Goal: Task Accomplishment & Management: Complete application form

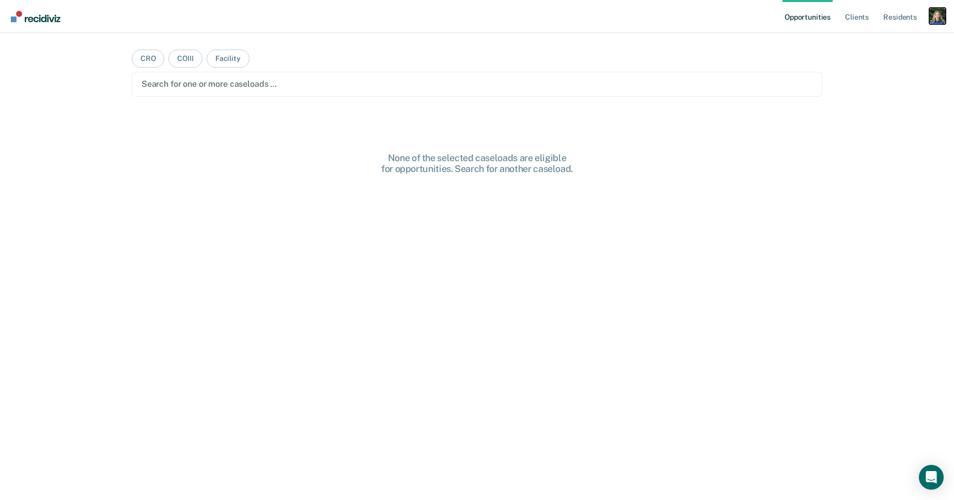
click at [938, 18] on div "Profile dropdown button" at bounding box center [937, 16] width 17 height 17
click at [861, 41] on link "Profile" at bounding box center [895, 42] width 83 height 9
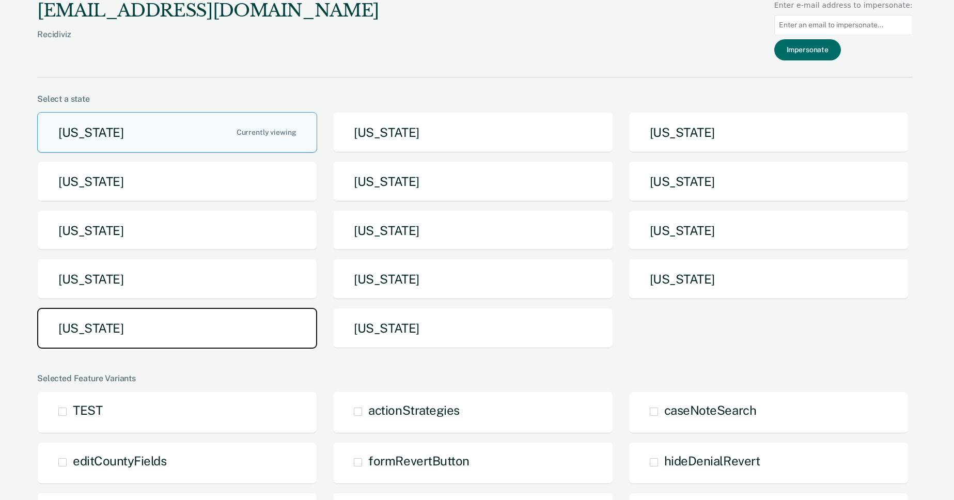
click at [200, 333] on button "[US_STATE]" at bounding box center [177, 328] width 280 height 41
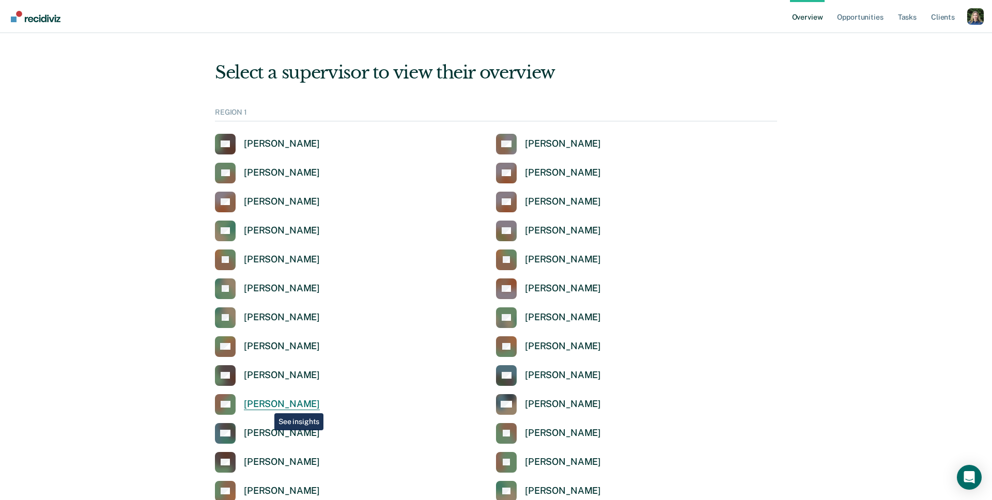
click at [266, 405] on div "Anabel Guy" at bounding box center [282, 404] width 76 height 12
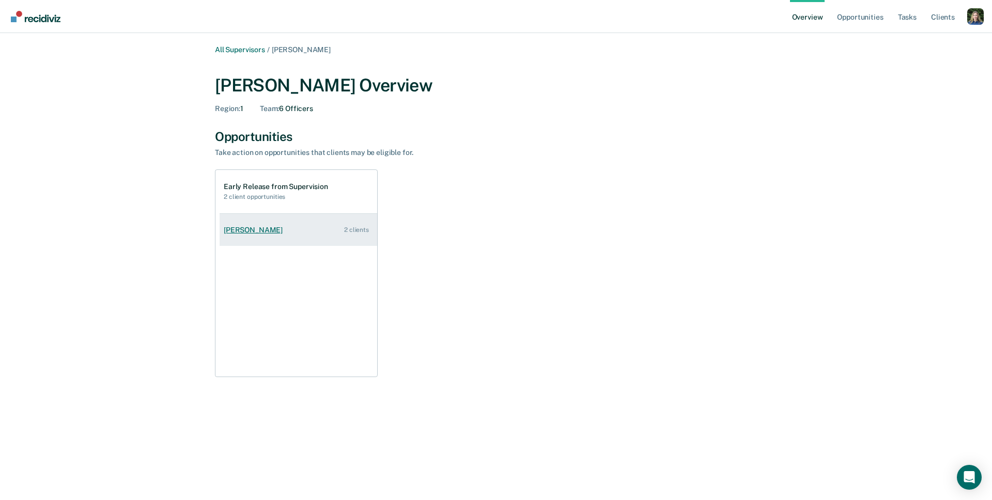
click at [291, 229] on link "Michael Hayles 2 clients" at bounding box center [298, 229] width 158 height 29
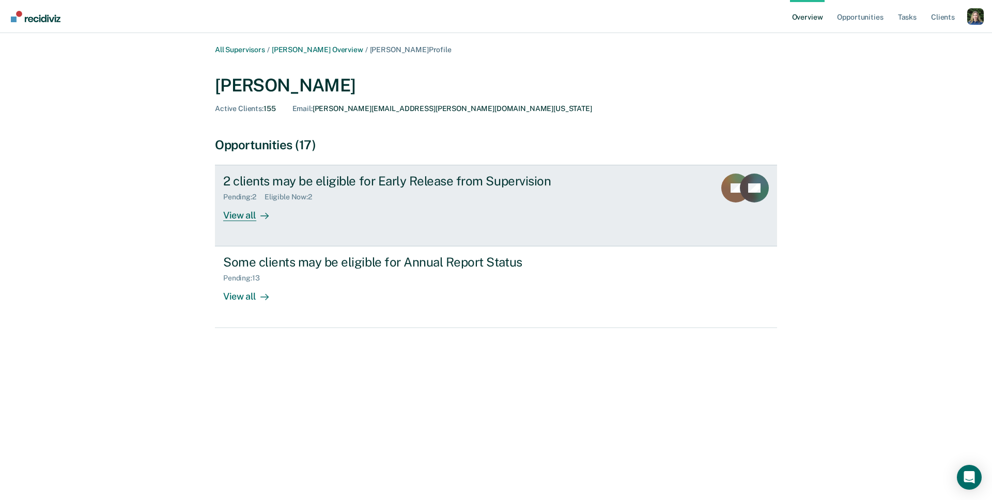
click at [351, 202] on div "2 clients may be eligible for Early Release from Supervision Pending : 2 Eligib…" at bounding box center [416, 198] width 387 height 48
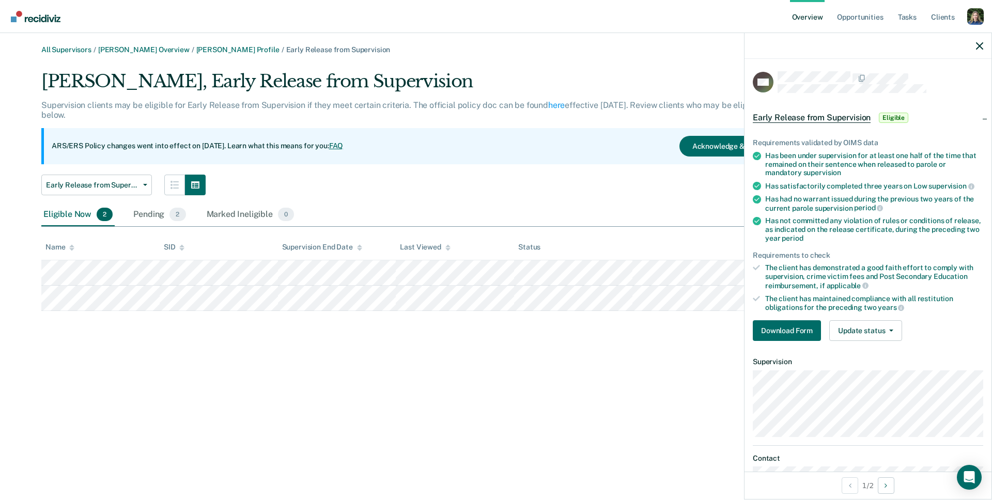
click at [882, 270] on div "The client has demonstrated a good faith effort to comply with supervision, cri…" at bounding box center [874, 276] width 218 height 26
click at [836, 284] on span "applicable" at bounding box center [847, 285] width 42 height 8
click at [482, 59] on div "All Supervisors / Anabel Guy Overview / Michael Hayles Profile / Early Release …" at bounding box center [495, 177] width 967 height 265
click at [789, 329] on button "Download Form" at bounding box center [786, 330] width 68 height 21
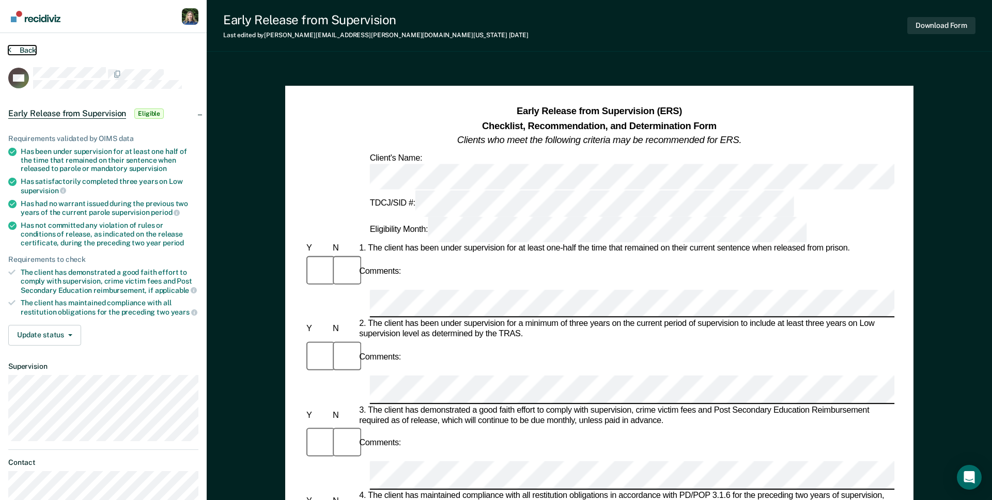
click at [14, 48] on button "Back" at bounding box center [22, 49] width 28 height 9
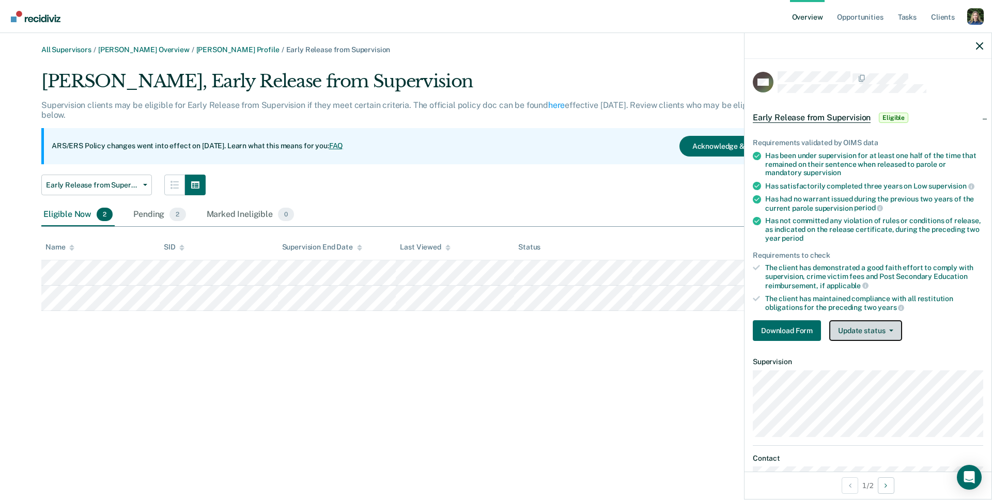
click at [876, 329] on button "Update status" at bounding box center [865, 330] width 73 height 21
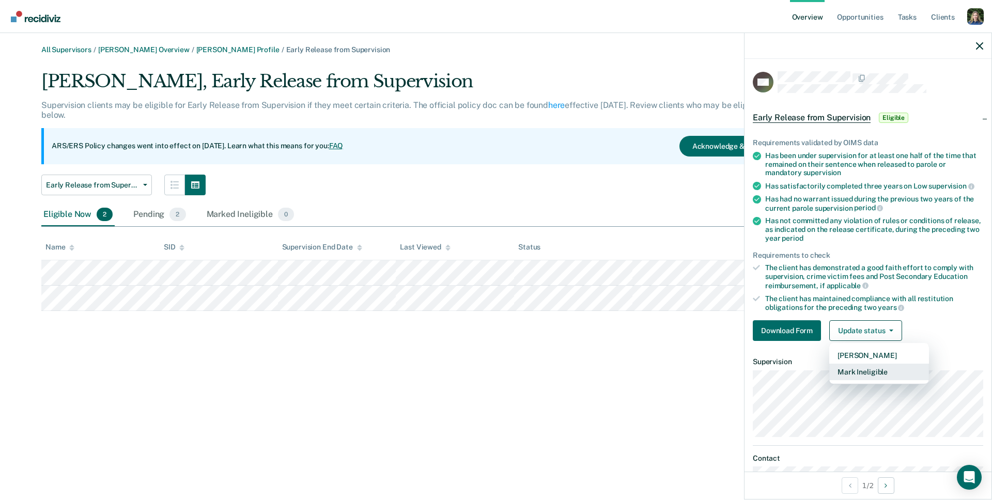
click at [877, 371] on button "Mark Ineligible" at bounding box center [879, 372] width 100 height 17
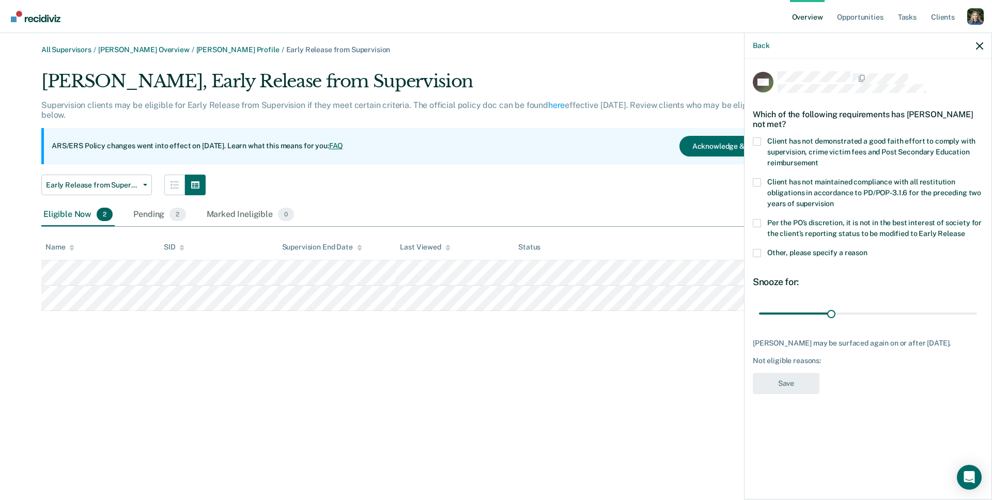
click at [757, 252] on span at bounding box center [756, 253] width 8 height 8
click at [867, 249] on input "Other, please specify a reason" at bounding box center [867, 249] width 0 height 0
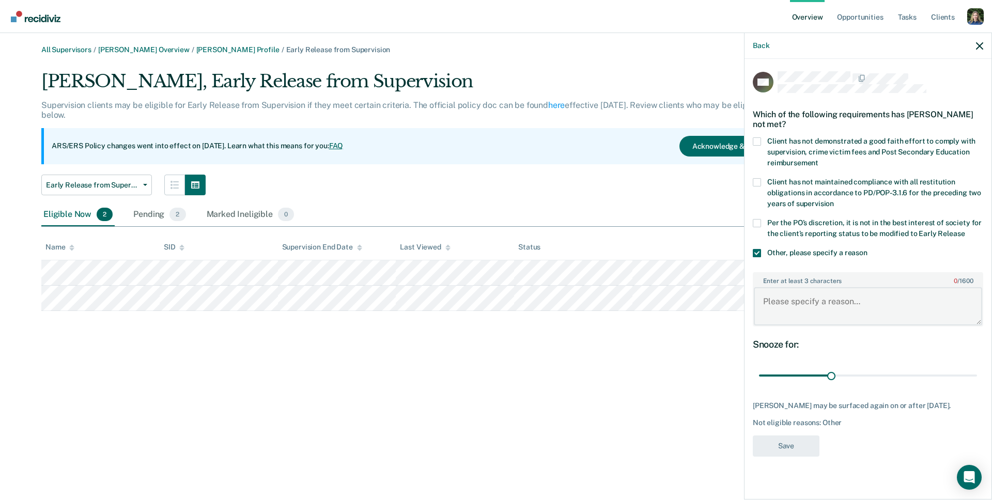
click at [811, 301] on textarea "Enter at least 3 characters 0 / 1600" at bounding box center [867, 306] width 228 height 38
click at [858, 305] on textarea "Enter at least 3 characters 0 / 1600" at bounding box center [867, 306] width 228 height 38
drag, startPoint x: 829, startPoint y: 374, endPoint x: 854, endPoint y: 382, distance: 26.1
click at [854, 382] on input "range" at bounding box center [868, 376] width 218 height 18
click at [756, 249] on span at bounding box center [756, 253] width 8 height 8
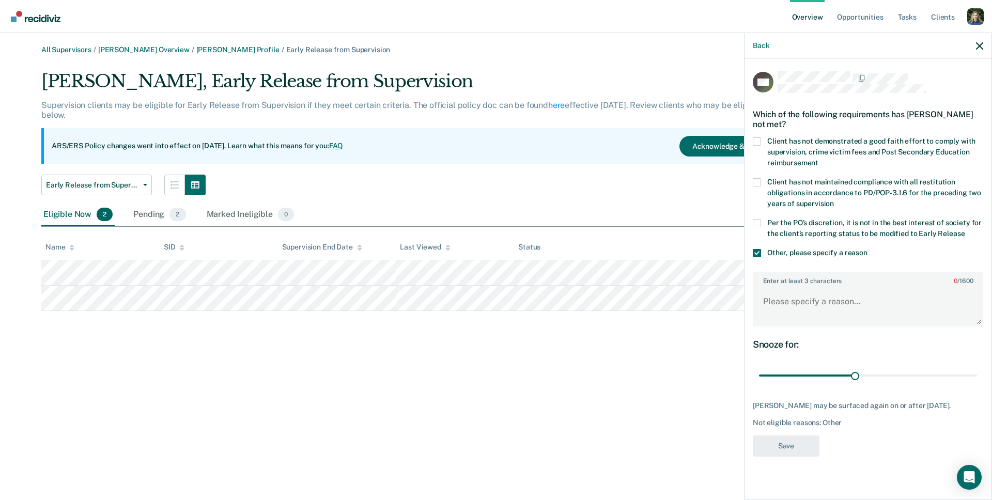
click at [867, 249] on input "Other, please specify a reason" at bounding box center [867, 249] width 0 height 0
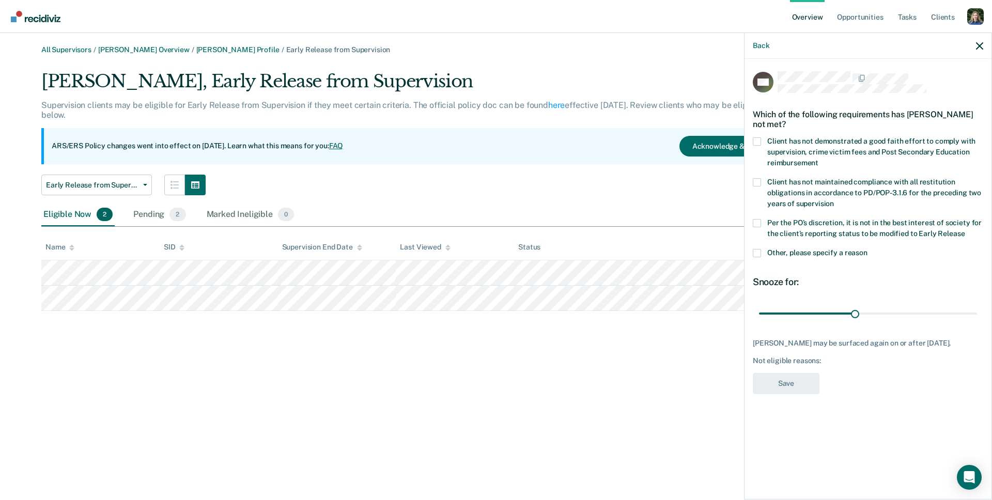
click at [760, 222] on span at bounding box center [756, 223] width 8 height 8
click at [953, 230] on input "Per the PO’s discretion, it is not in the best interest of society for the clie…" at bounding box center [964, 230] width 0 height 0
click at [760, 222] on span at bounding box center [756, 223] width 8 height 8
click at [953, 230] on input "Per the PO’s discretion, it is not in the best interest of society for the clie…" at bounding box center [964, 230] width 0 height 0
click at [753, 181] on span at bounding box center [756, 182] width 8 height 8
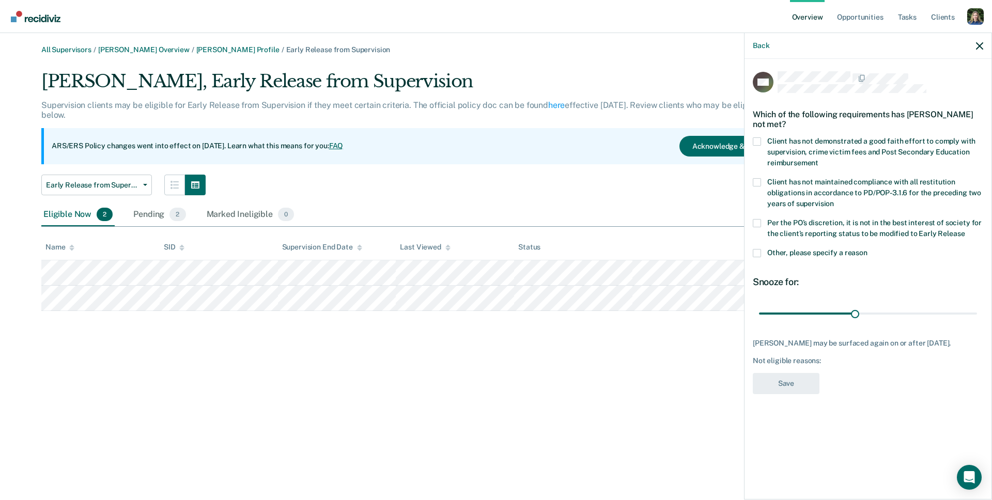
click at [834, 200] on input "Client has not maintained compliance with all restitution obligations in accord…" at bounding box center [834, 200] width 0 height 0
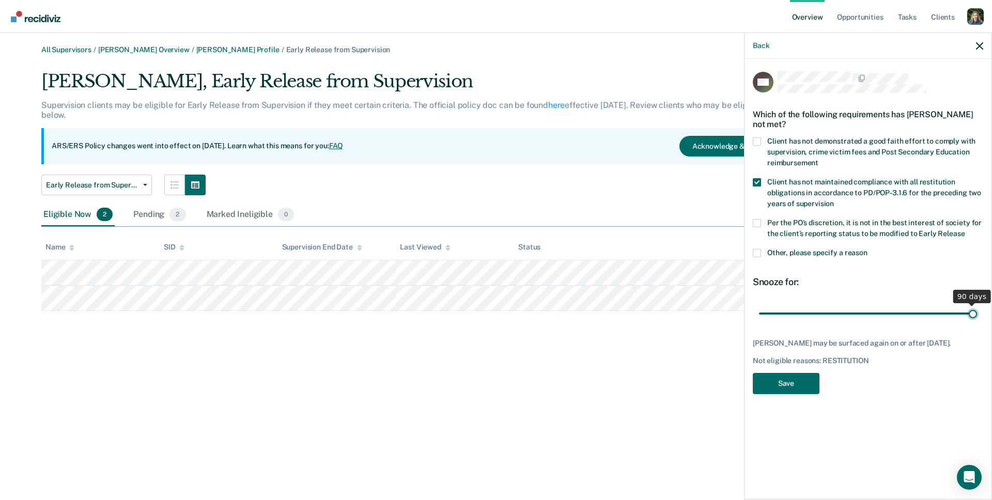
drag, startPoint x: 853, startPoint y: 313, endPoint x: 983, endPoint y: 319, distance: 130.8
type input "90"
click at [953, 319] on input "range" at bounding box center [868, 313] width 218 height 18
click at [758, 180] on span at bounding box center [756, 182] width 8 height 8
click at [834, 200] on input "Client has not maintained compliance with all restitution obligations in accord…" at bounding box center [834, 200] width 0 height 0
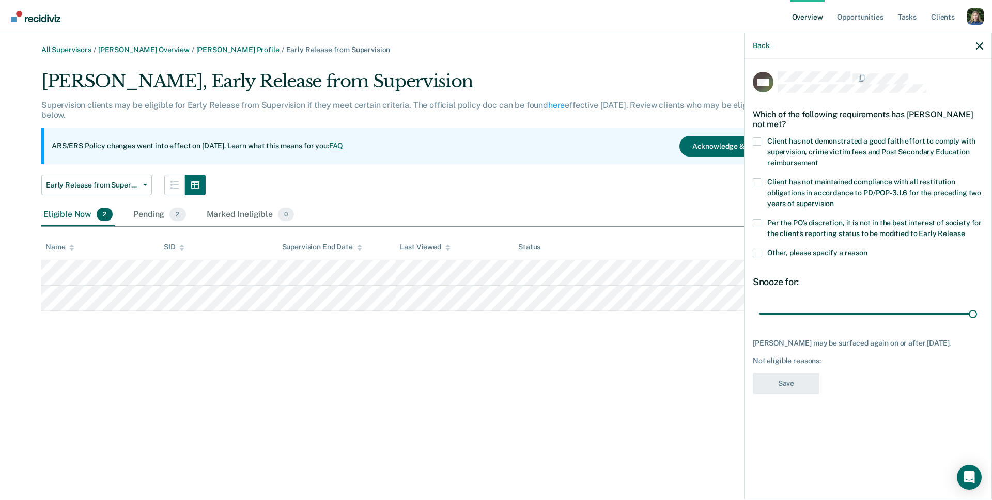
click at [758, 41] on div "Back" at bounding box center [867, 46] width 247 height 26
click at [759, 45] on button "Back" at bounding box center [760, 45] width 17 height 9
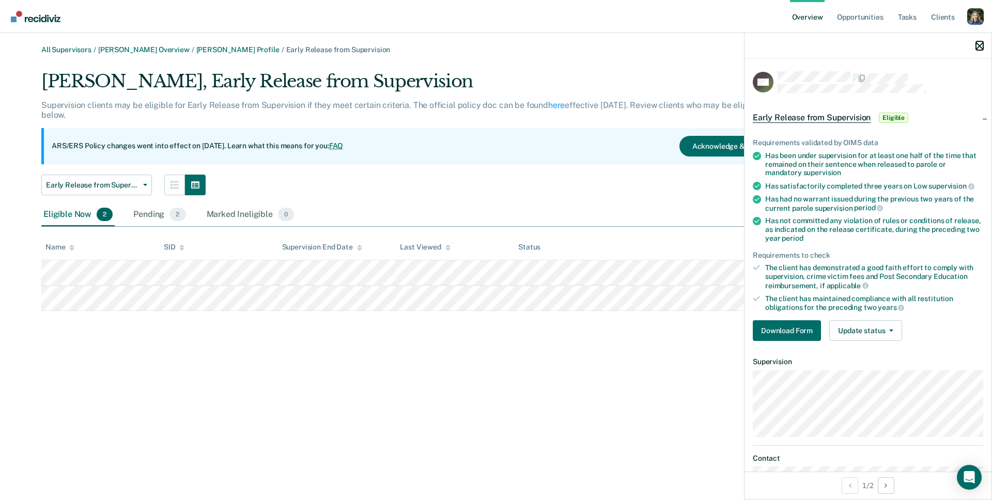
click at [953, 45] on icon "button" at bounding box center [979, 45] width 7 height 7
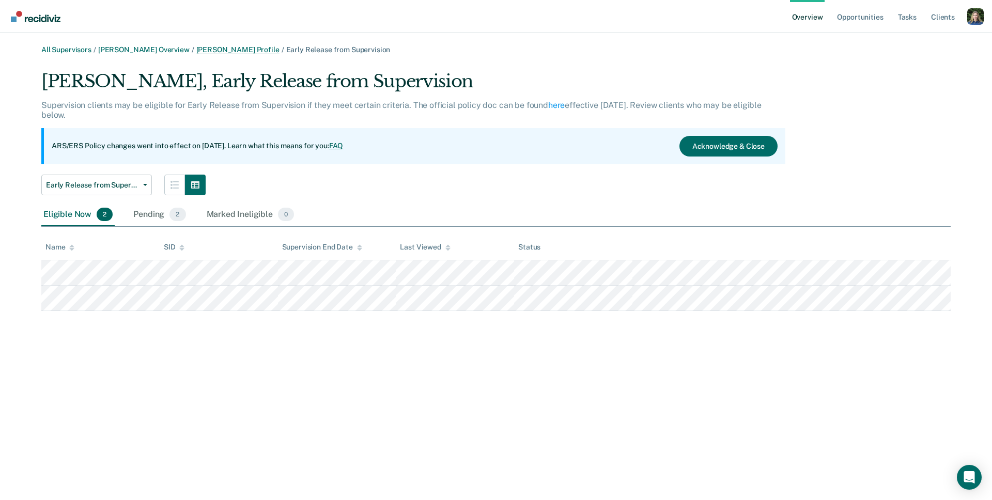
click at [196, 47] on link "Michael Hayles Profile" at bounding box center [237, 49] width 83 height 9
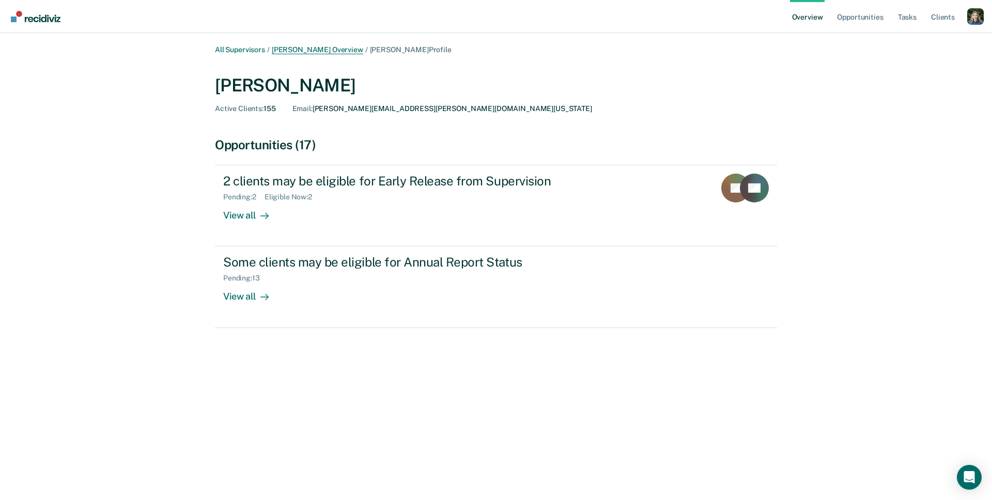
click at [316, 49] on link "Anabel Guy Overview" at bounding box center [317, 49] width 91 height 9
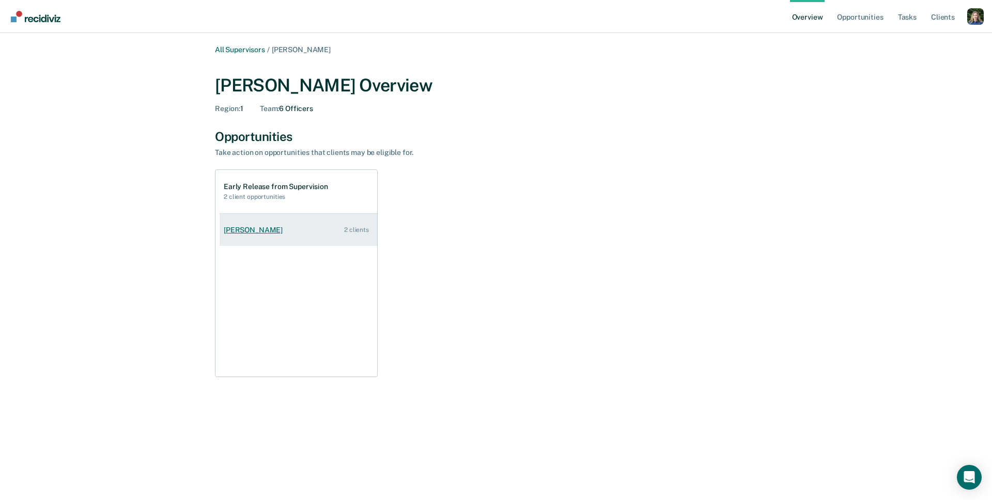
click at [311, 233] on link "Michael Hayles 2 clients" at bounding box center [298, 229] width 158 height 29
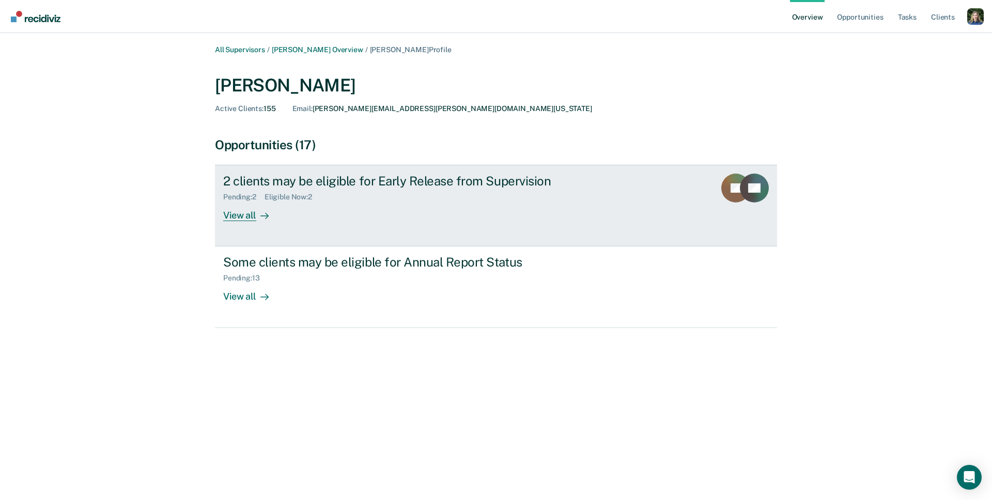
click at [508, 213] on div "2 clients may be eligible for Early Release from Supervision Pending : 2 Eligib…" at bounding box center [416, 198] width 387 height 48
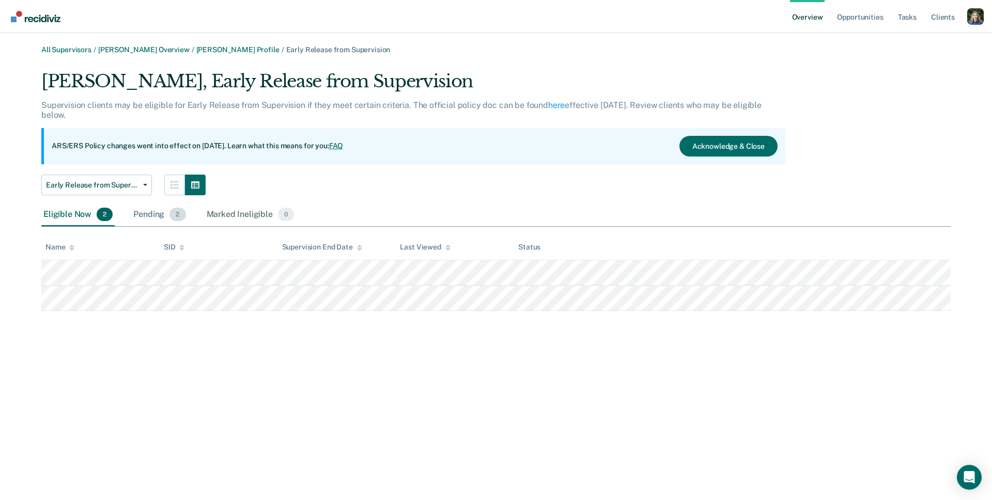
click at [152, 215] on div "Pending 2" at bounding box center [159, 214] width 56 height 23
click at [80, 219] on div "Eligible Now 2" at bounding box center [77, 214] width 73 height 23
click at [184, 379] on div "All Supervisors / Anabel Guy Overview / Michael Hayles Profile / Early Release …" at bounding box center [495, 255] width 967 height 421
click at [67, 49] on link "All Supervisors" at bounding box center [66, 49] width 50 height 9
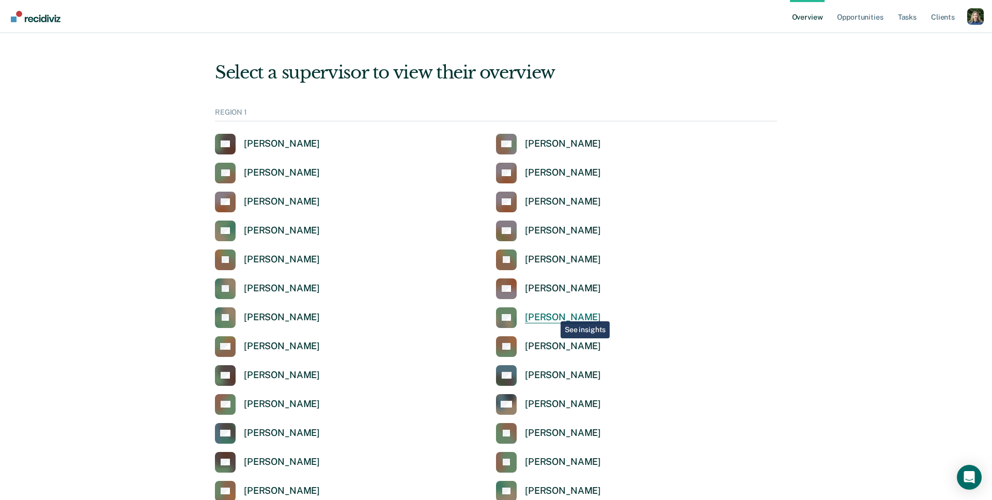
click at [553, 314] on div "Shawn Estes" at bounding box center [563, 317] width 76 height 12
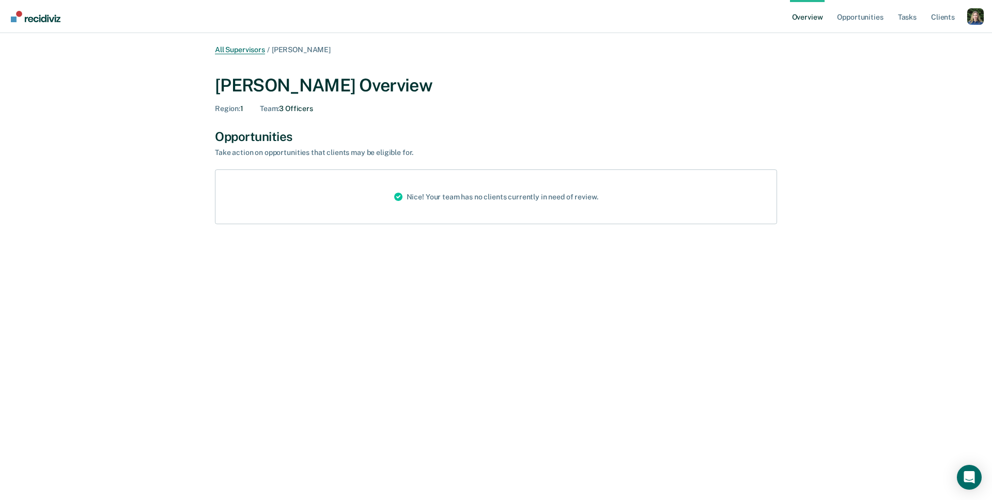
click at [252, 50] on link "All Supervisors" at bounding box center [240, 49] width 50 height 9
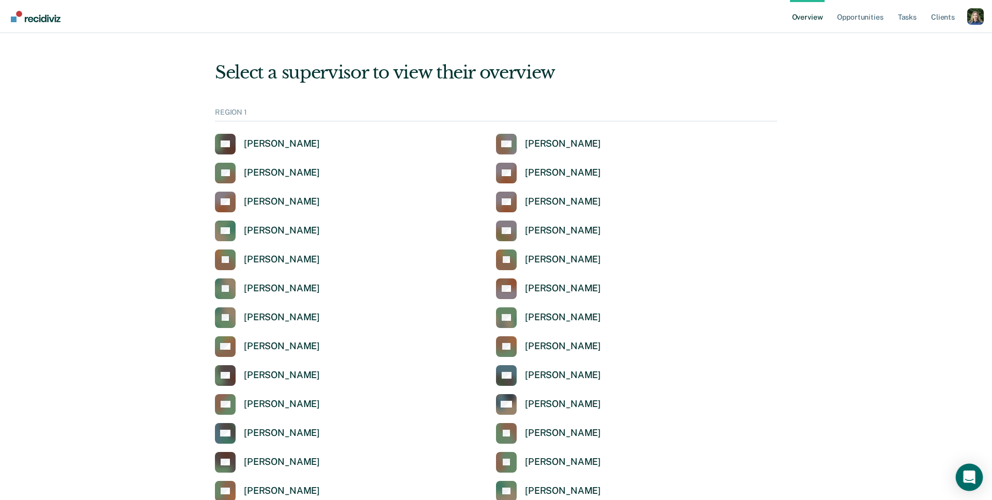
click at [953, 475] on icon "Open Intercom Messenger" at bounding box center [969, 476] width 12 height 13
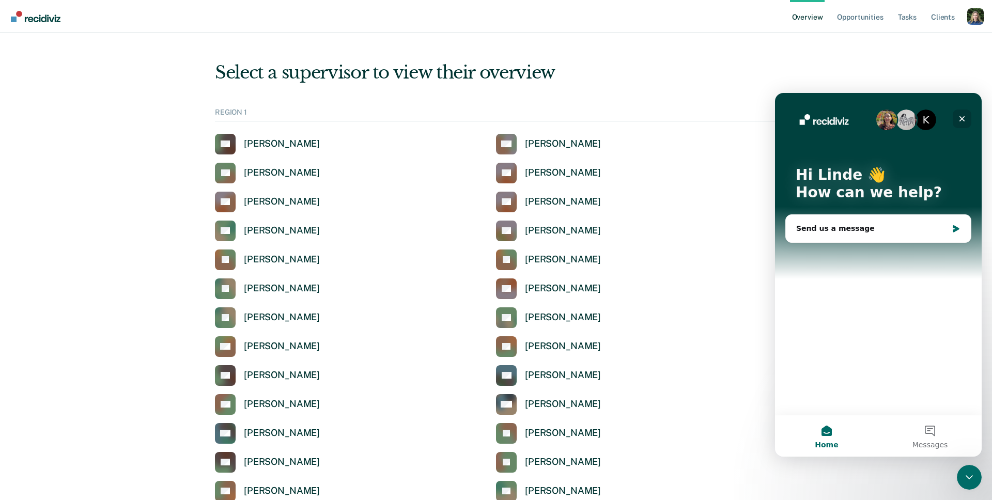
click at [953, 117] on icon "Close" at bounding box center [961, 119] width 8 height 8
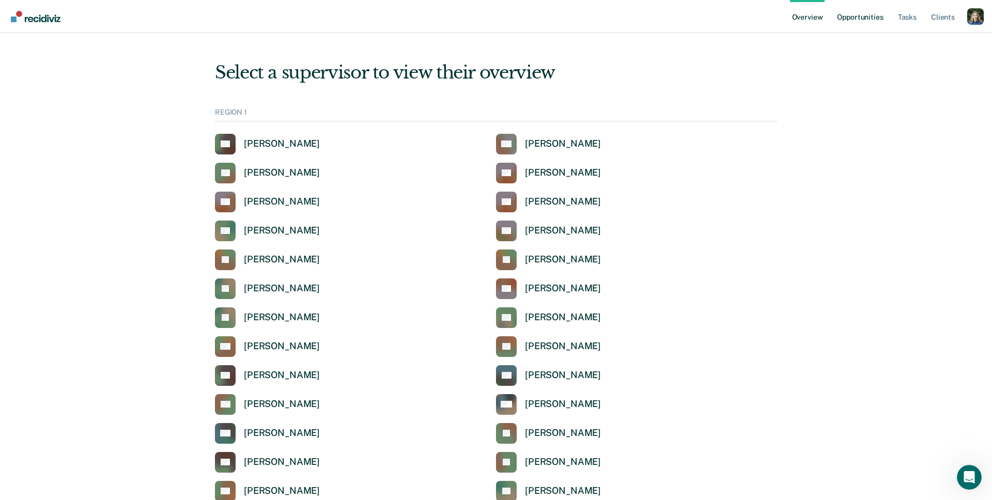
click at [862, 16] on link "Opportunities" at bounding box center [860, 16] width 50 height 33
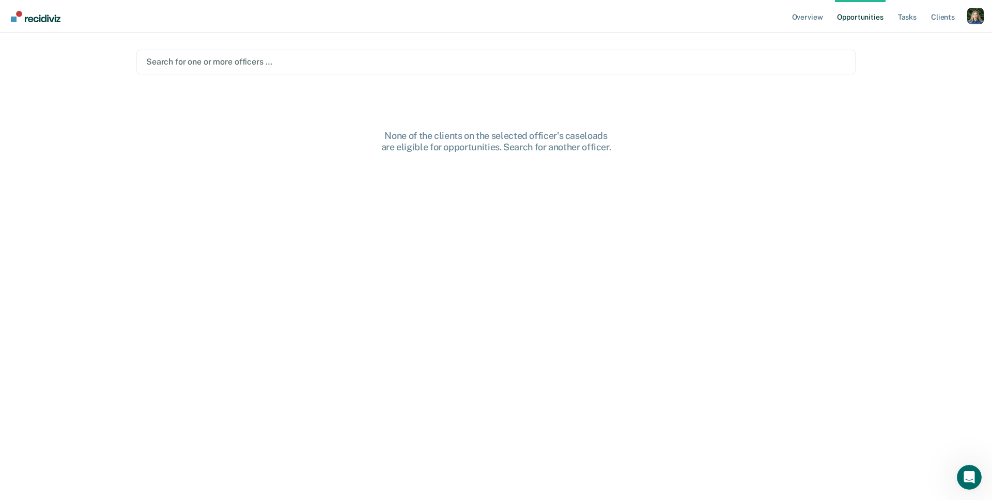
click at [864, 16] on link "Opportunities" at bounding box center [860, 16] width 50 height 33
click at [387, 59] on div at bounding box center [495, 62] width 699 height 12
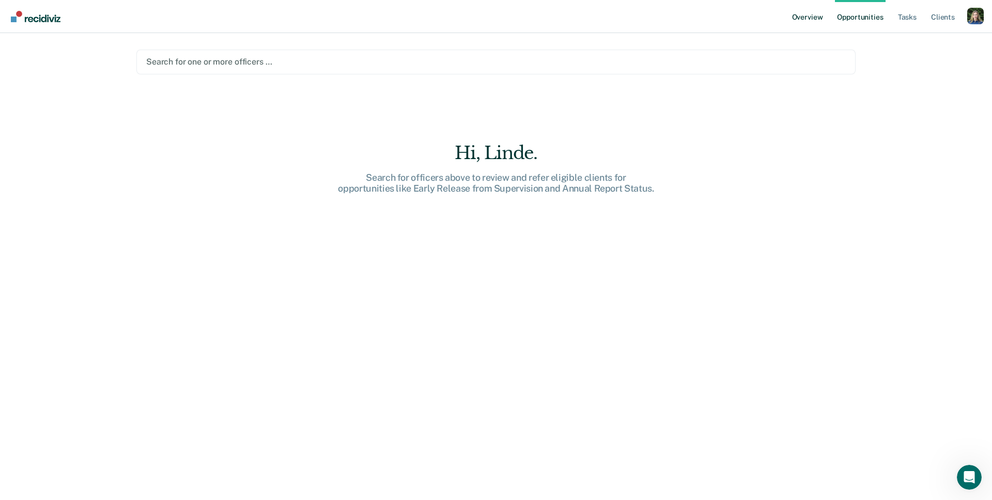
click at [798, 18] on link "Overview" at bounding box center [807, 16] width 35 height 33
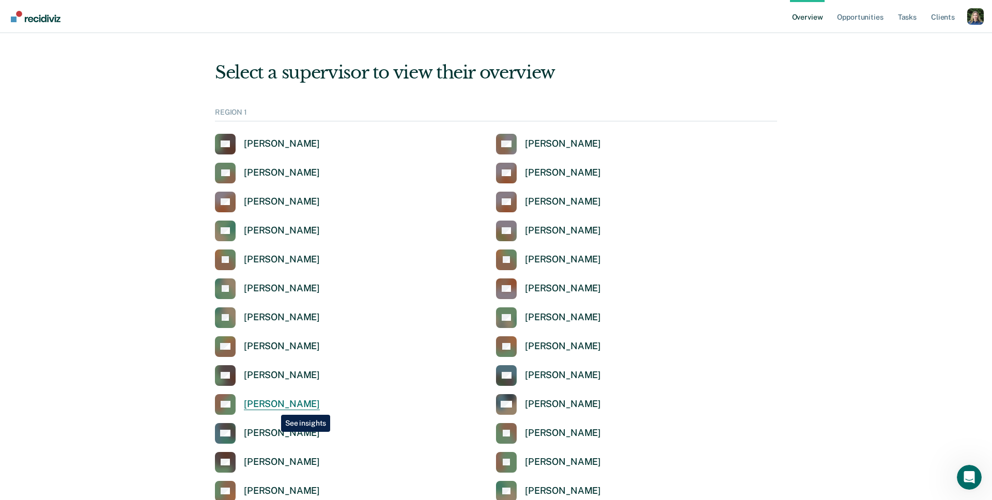
click at [273, 407] on div "Anabel Guy" at bounding box center [282, 404] width 76 height 12
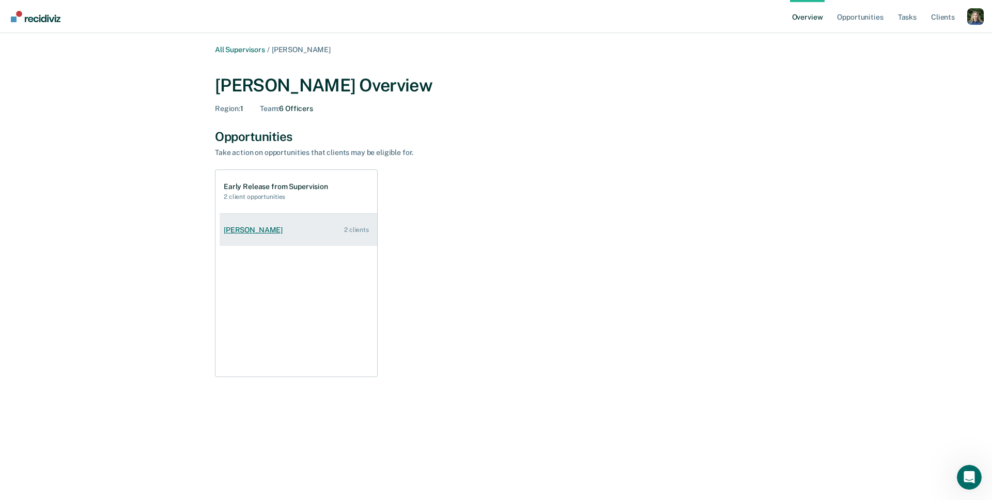
click at [262, 232] on div "Michael Hayles" at bounding box center [255, 230] width 63 height 9
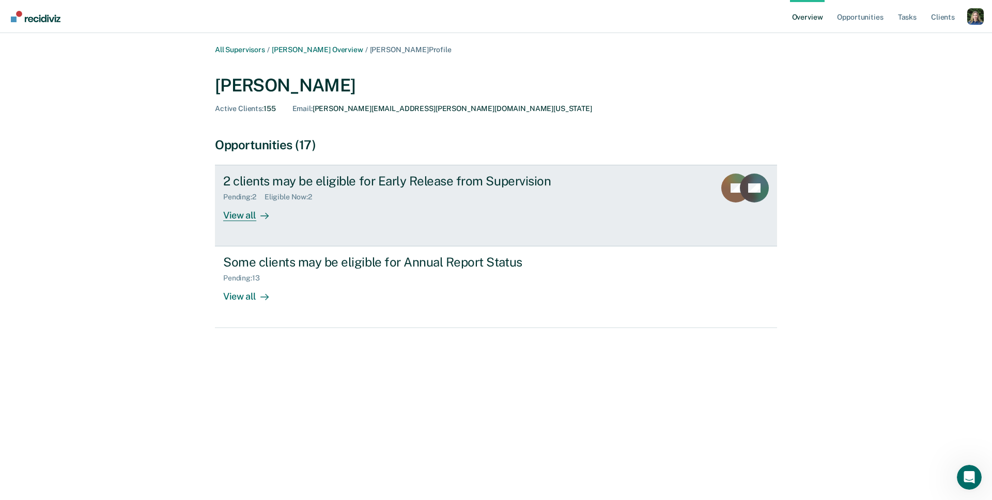
click at [328, 216] on div "2 clients may be eligible for Early Release from Supervision Pending : 2 Eligib…" at bounding box center [416, 198] width 387 height 48
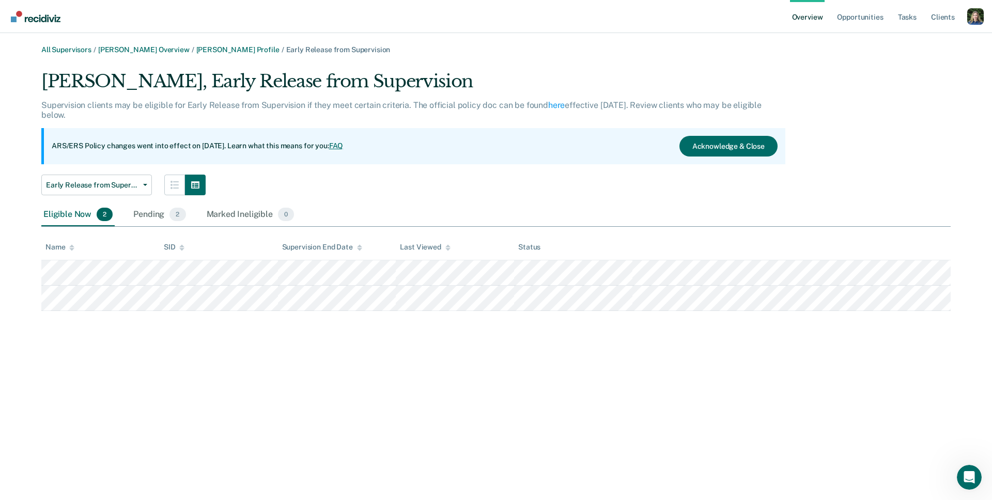
click at [343, 145] on link "FAQ" at bounding box center [336, 146] width 14 height 8
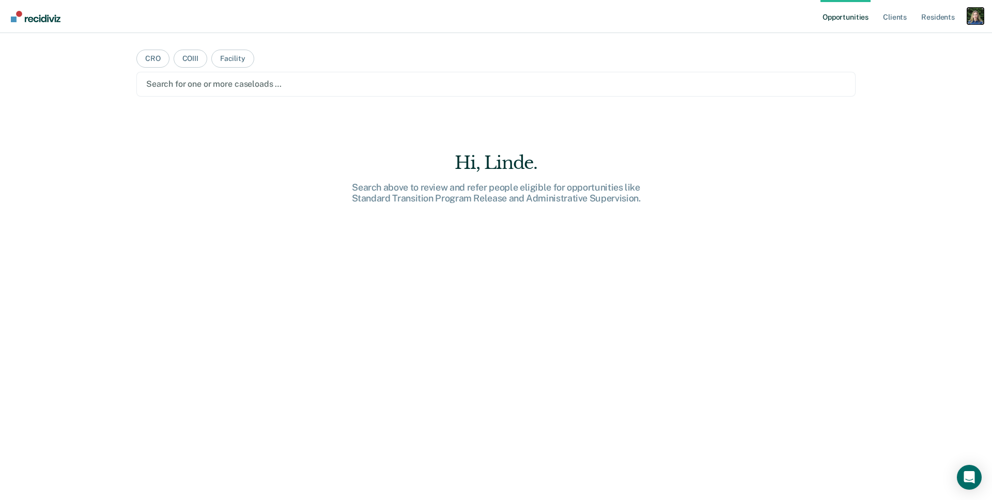
click at [972, 19] on div "Profile dropdown button" at bounding box center [975, 16] width 17 height 17
click at [910, 41] on link "Profile" at bounding box center [933, 42] width 83 height 9
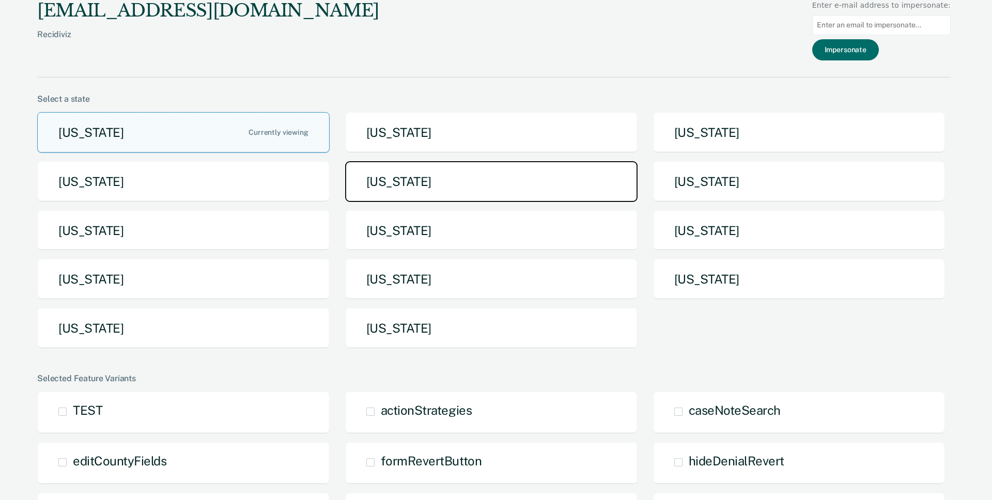
click at [526, 180] on button "[US_STATE]" at bounding box center [491, 181] width 292 height 41
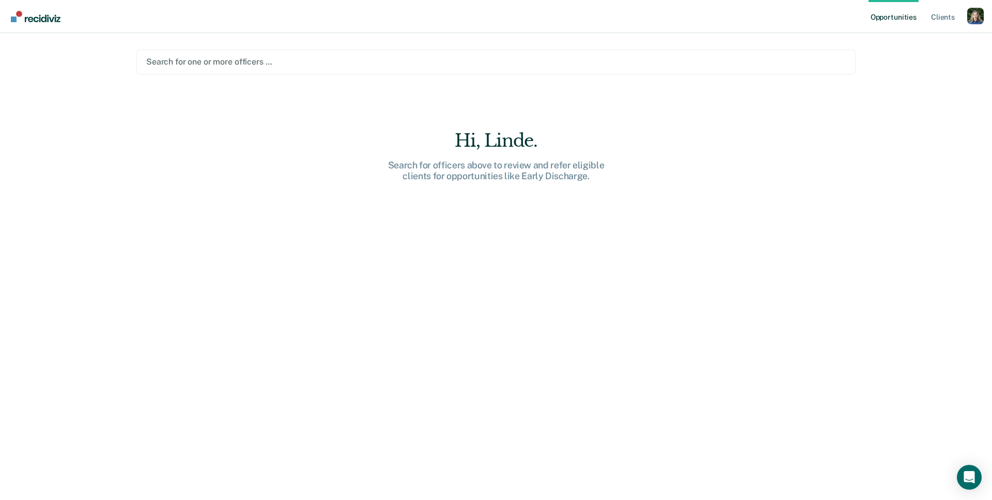
click at [375, 65] on div at bounding box center [495, 62] width 699 height 12
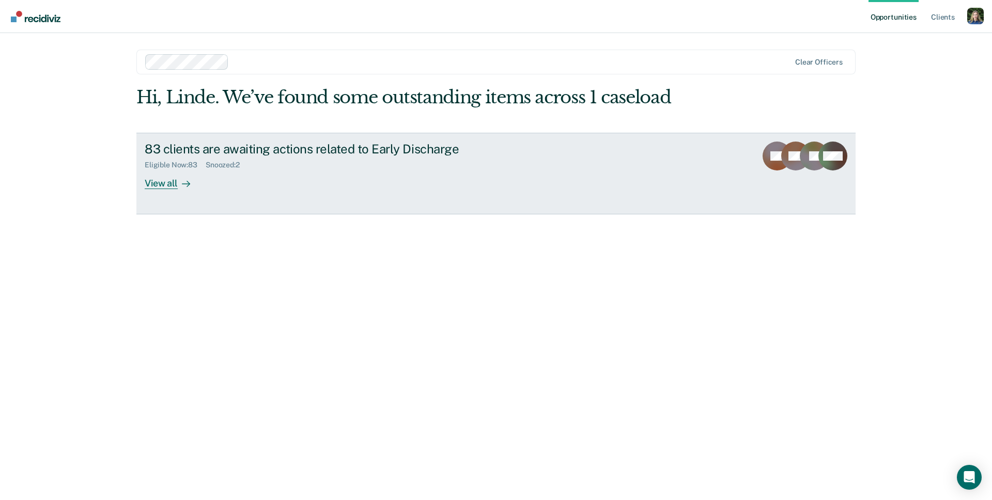
click at [253, 170] on div "83 clients are awaiting actions related to Early Discharge Eligible Now : 83 Sn…" at bounding box center [338, 166] width 387 height 48
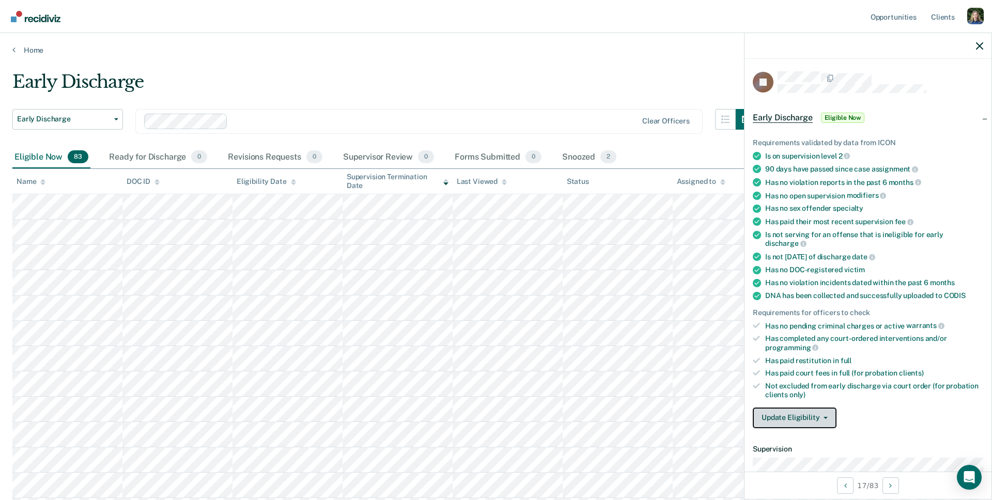
click at [814, 407] on button "Update Eligibility" at bounding box center [794, 417] width 84 height 21
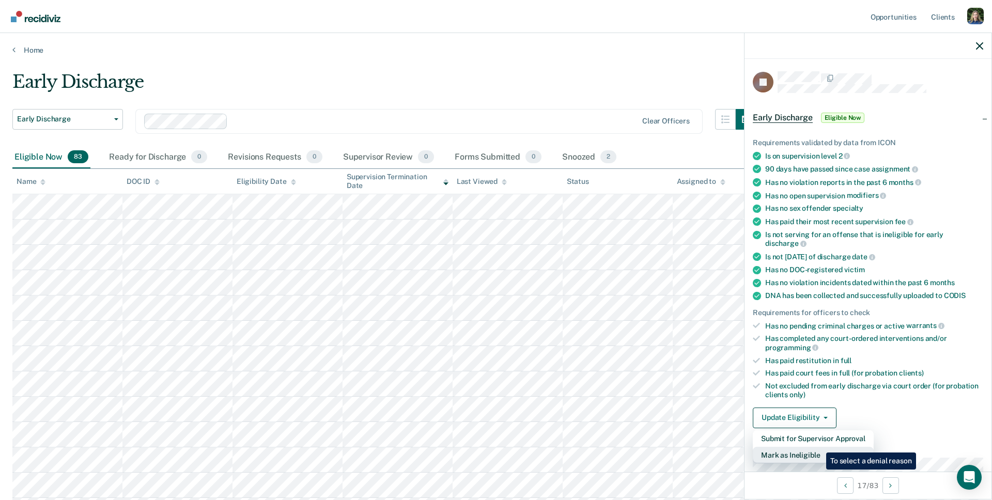
click at [818, 447] on button "Mark as Ineligible" at bounding box center [812, 455] width 121 height 17
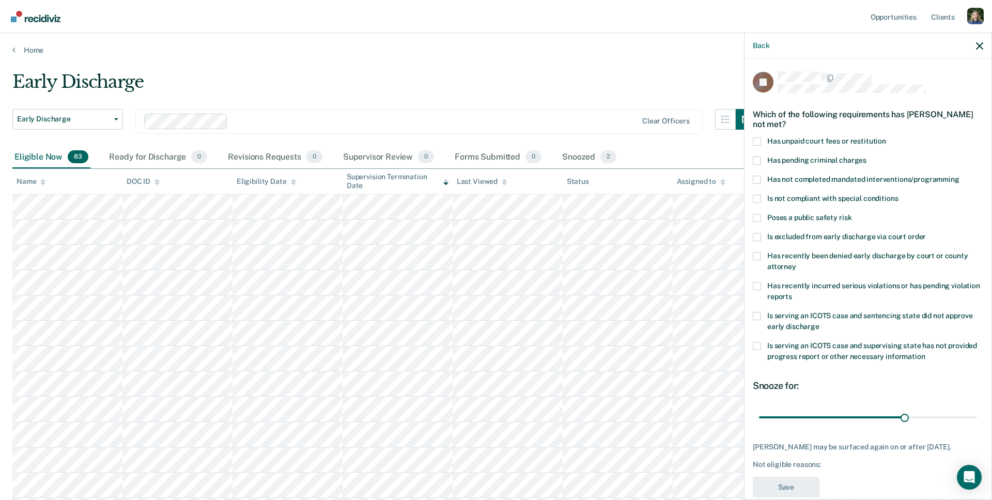
click at [757, 137] on span at bounding box center [756, 141] width 8 height 8
click at [886, 137] on input "Has unpaid court fees or restitution" at bounding box center [886, 137] width 0 height 0
click at [757, 137] on span at bounding box center [756, 141] width 8 height 8
click at [886, 137] on input "Has unpaid court fees or restitution" at bounding box center [886, 137] width 0 height 0
click at [760, 137] on span at bounding box center [756, 141] width 8 height 8
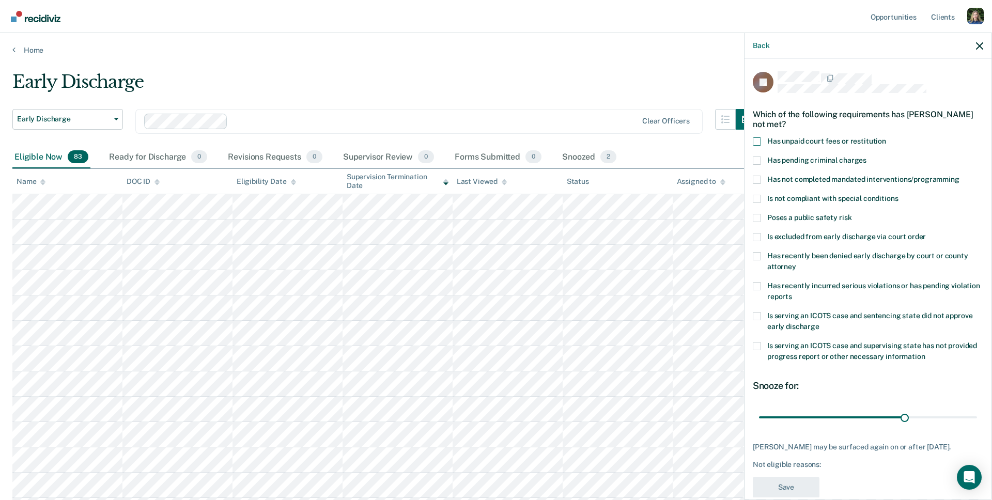
click at [886, 137] on input "Has unpaid court fees or restitution" at bounding box center [886, 137] width 0 height 0
drag, startPoint x: 903, startPoint y: 410, endPoint x: 995, endPoint y: 406, distance: 91.5
type input "44"
click at [977, 408] on input "range" at bounding box center [868, 417] width 218 height 18
click at [755, 156] on span at bounding box center [756, 160] width 8 height 8
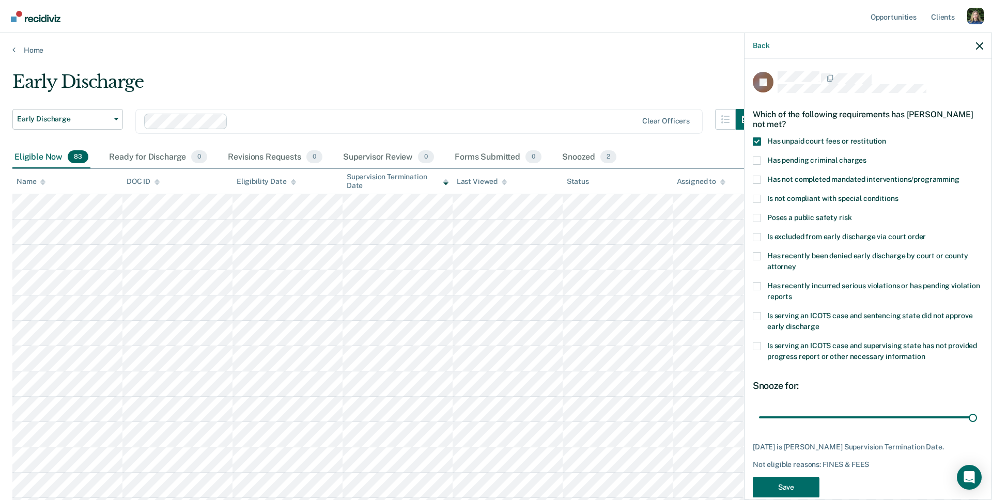
click at [866, 156] on input "Has pending criminal charges" at bounding box center [866, 156] width 0 height 0
click at [756, 137] on span at bounding box center [756, 141] width 8 height 8
click at [886, 137] on input "Has unpaid court fees or restitution" at bounding box center [886, 137] width 0 height 0
click at [756, 156] on span at bounding box center [756, 160] width 8 height 8
click at [866, 156] on input "Has pending criminal charges" at bounding box center [866, 156] width 0 height 0
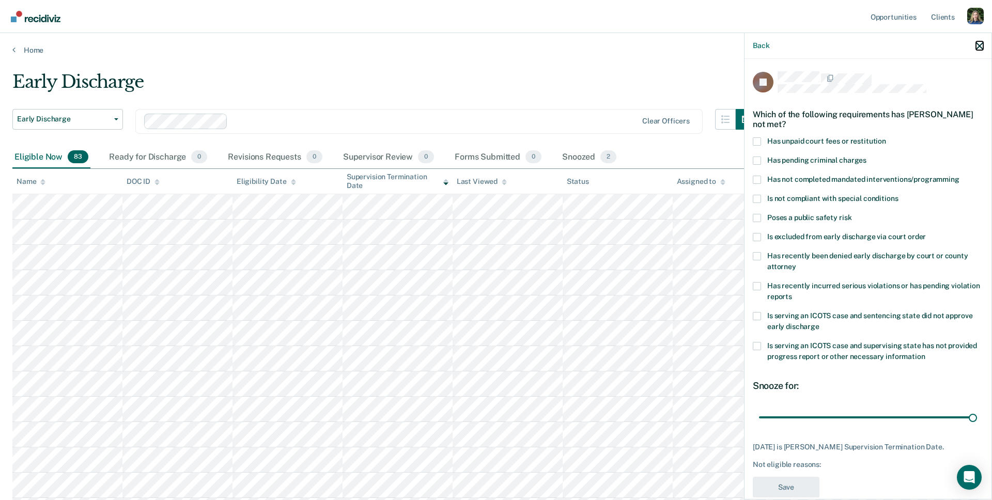
click at [980, 44] on icon "button" at bounding box center [979, 45] width 7 height 7
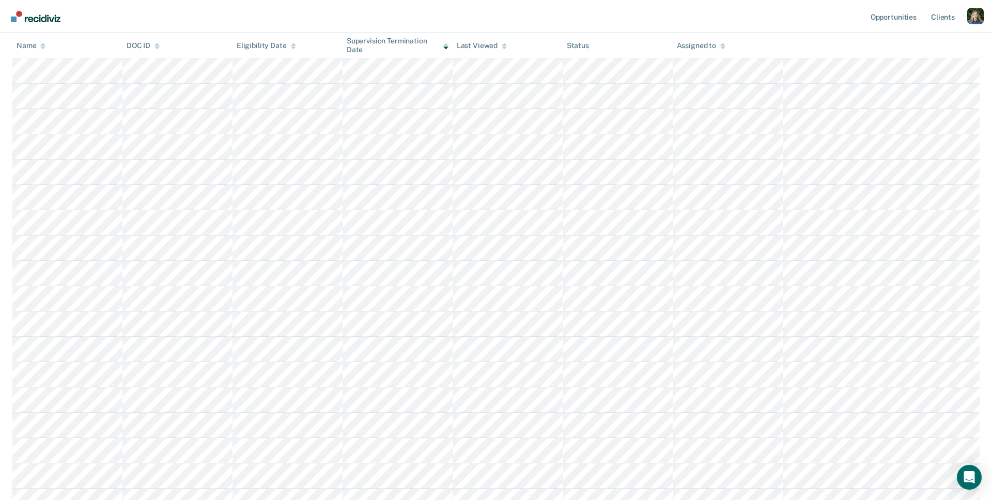
scroll to position [565, 0]
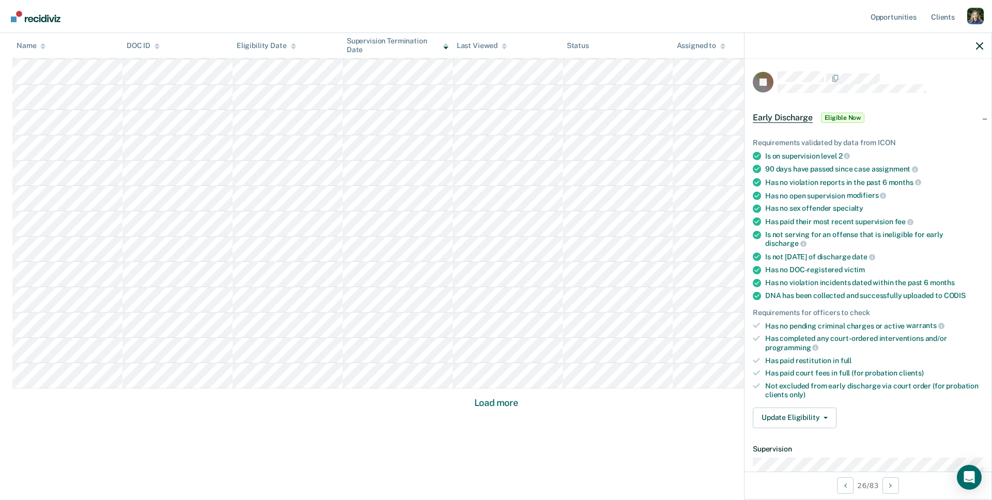
click at [813, 418] on div "Requirements validated by data from ICON Is on supervision level 2 90 days have…" at bounding box center [867, 279] width 247 height 315
click at [814, 414] on button "Update Eligibility" at bounding box center [794, 417] width 84 height 21
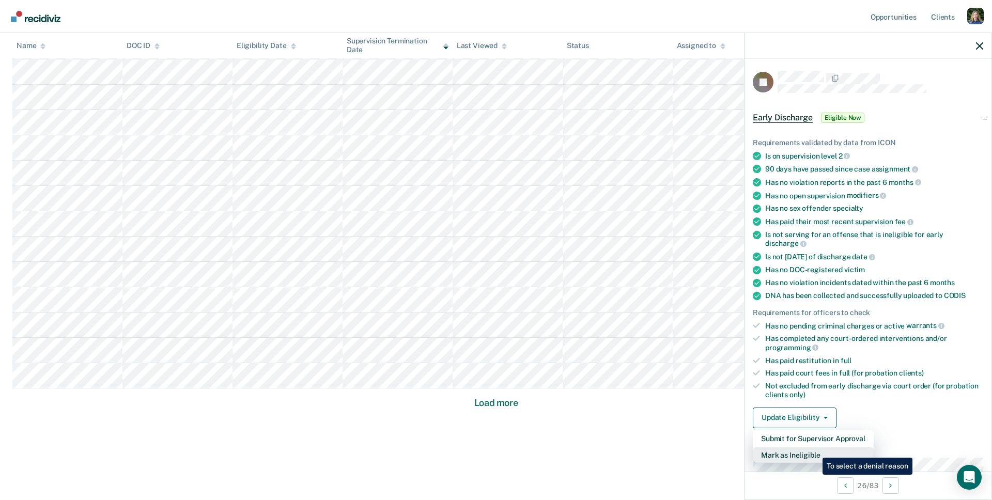
click at [814, 450] on button "Mark as Ineligible" at bounding box center [812, 455] width 121 height 17
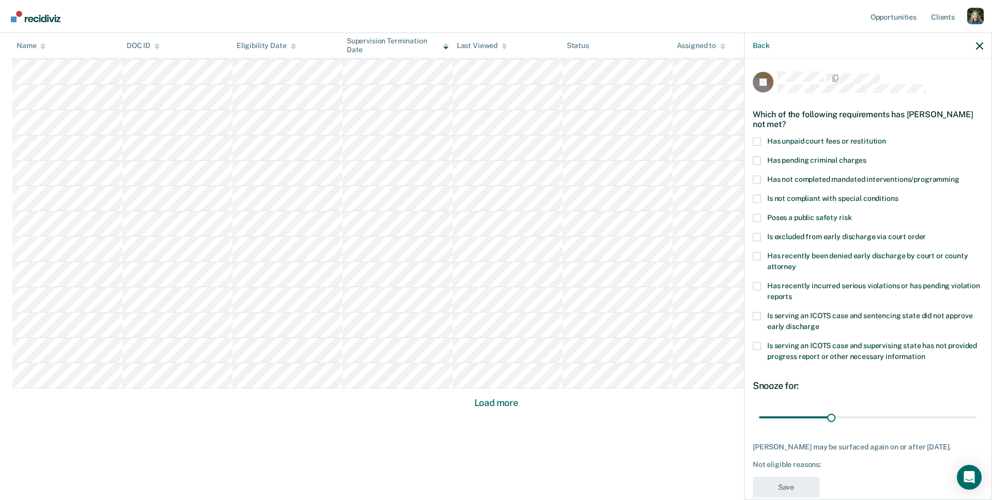
click at [757, 140] on span at bounding box center [756, 141] width 8 height 8
click at [886, 137] on input "Has unpaid court fees or restitution" at bounding box center [886, 137] width 0 height 0
drag, startPoint x: 780, startPoint y: 416, endPoint x: 851, endPoint y: 434, distance: 73.0
click at [851, 426] on input "range" at bounding box center [868, 417] width 218 height 18
click at [759, 140] on span at bounding box center [756, 141] width 8 height 8
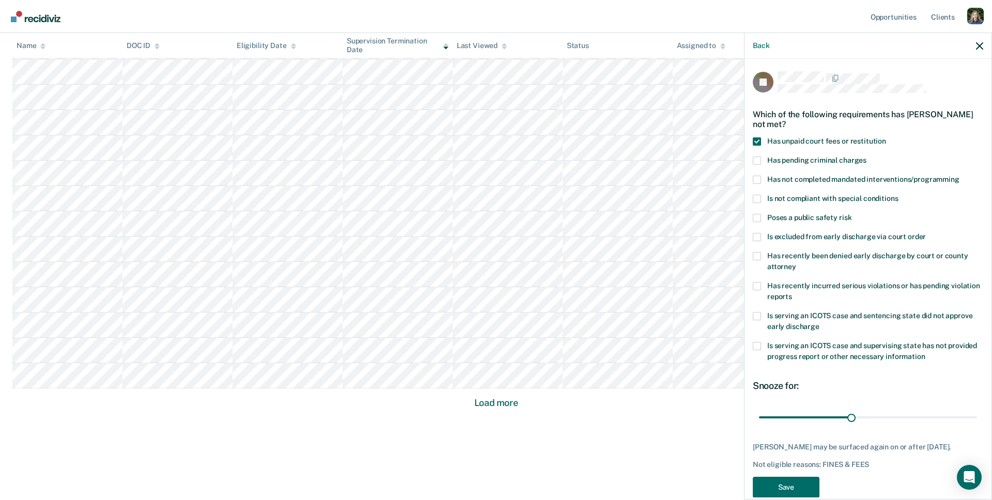
click at [886, 137] on input "Has unpaid court fees or restitution" at bounding box center [886, 137] width 0 height 0
click at [759, 161] on span at bounding box center [756, 160] width 8 height 8
click at [866, 156] on input "Has pending criminal charges" at bounding box center [866, 156] width 0 height 0
type input "90"
drag, startPoint x: 972, startPoint y: 415, endPoint x: 982, endPoint y: 415, distance: 9.8
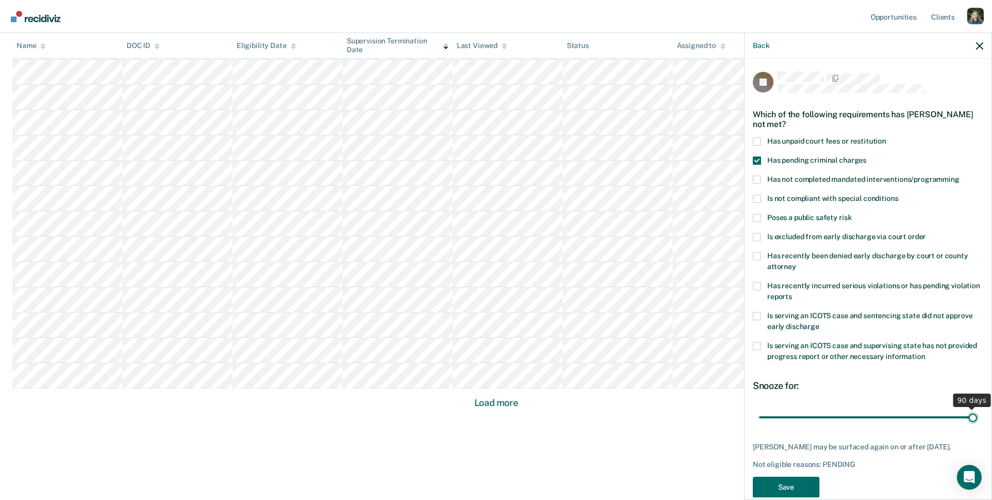
click at [977, 415] on input "range" at bounding box center [868, 417] width 218 height 18
click at [759, 165] on label "Has pending criminal charges" at bounding box center [867, 161] width 230 height 11
click at [866, 156] on input "Has pending criminal charges" at bounding box center [866, 156] width 0 height 0
click at [758, 181] on span at bounding box center [756, 180] width 8 height 8
click at [959, 176] on input "Has not completed mandated interventions/programming" at bounding box center [959, 176] width 0 height 0
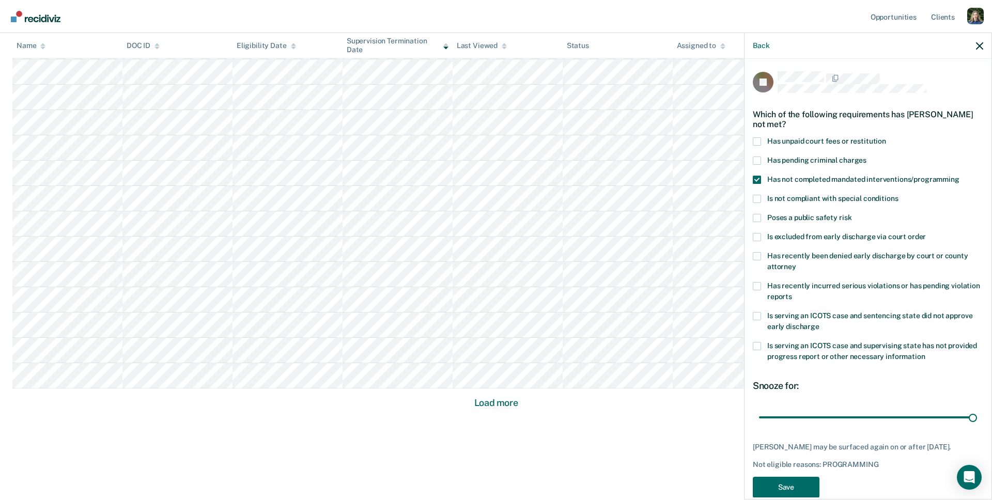
click at [757, 179] on span at bounding box center [756, 180] width 8 height 8
click at [959, 176] on input "Has not completed mandated interventions/programming" at bounding box center [959, 176] width 0 height 0
click at [757, 199] on span at bounding box center [756, 199] width 8 height 8
click at [898, 195] on input "Is not compliant with special conditions" at bounding box center [898, 195] width 0 height 0
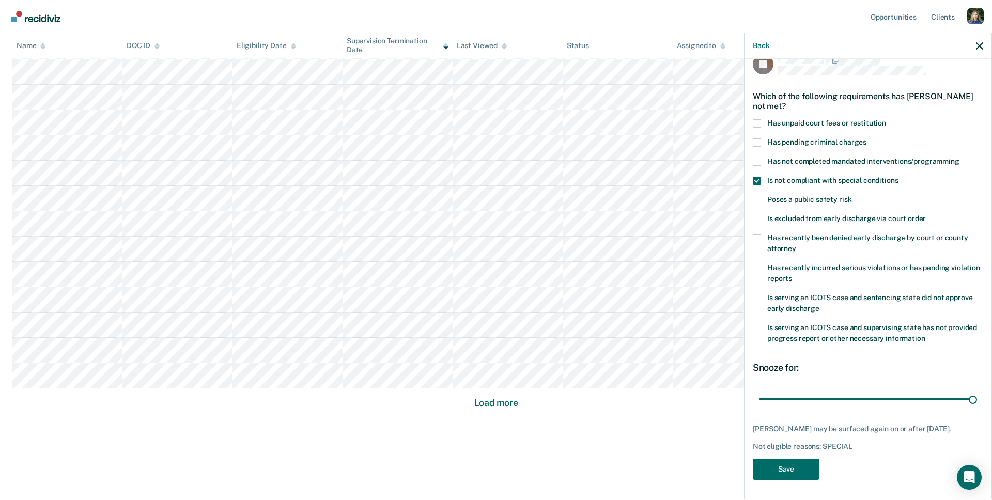
scroll to position [0, 0]
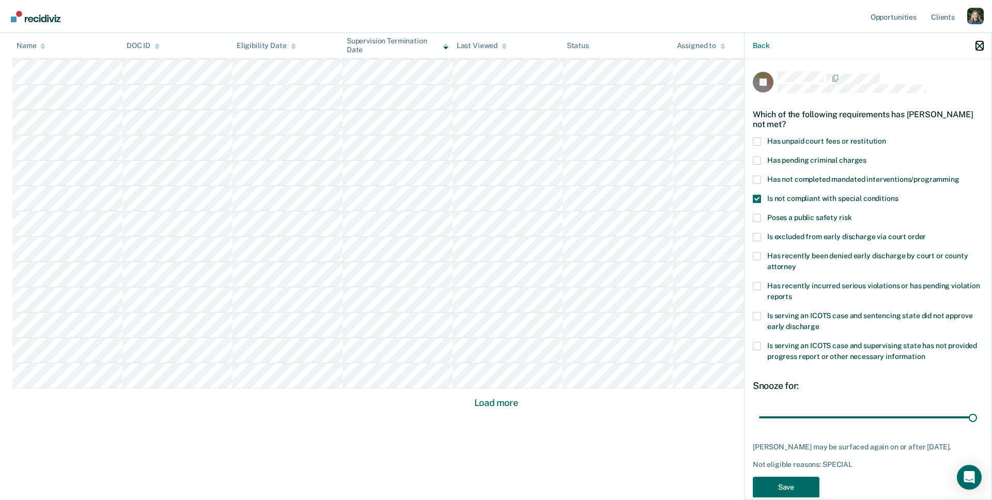
click at [977, 44] on icon "button" at bounding box center [979, 45] width 7 height 7
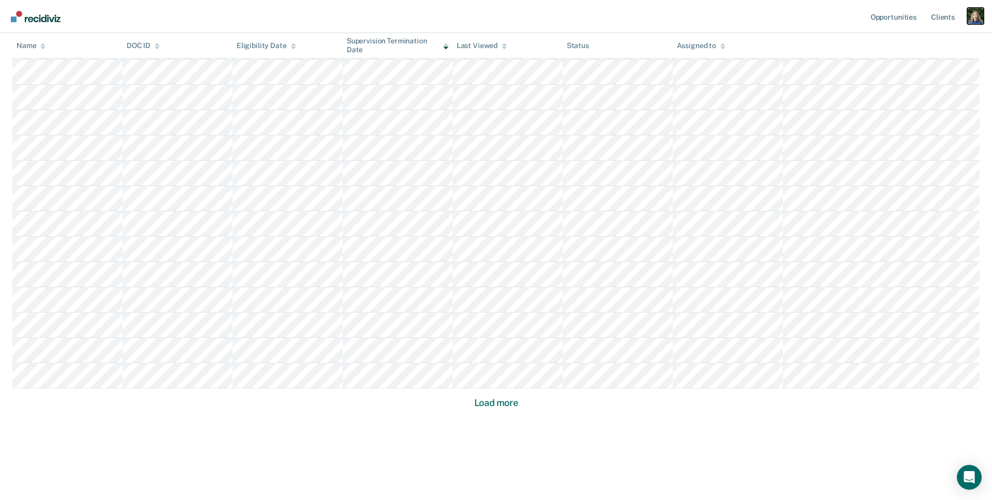
click at [976, 18] on div "Profile dropdown button" at bounding box center [975, 16] width 17 height 17
click at [905, 42] on link "Profile" at bounding box center [933, 42] width 83 height 9
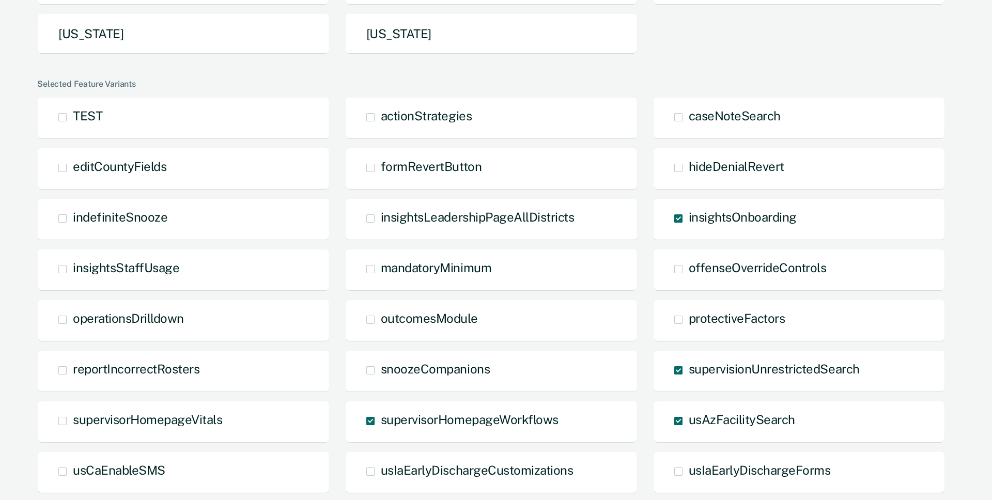
scroll to position [290, 0]
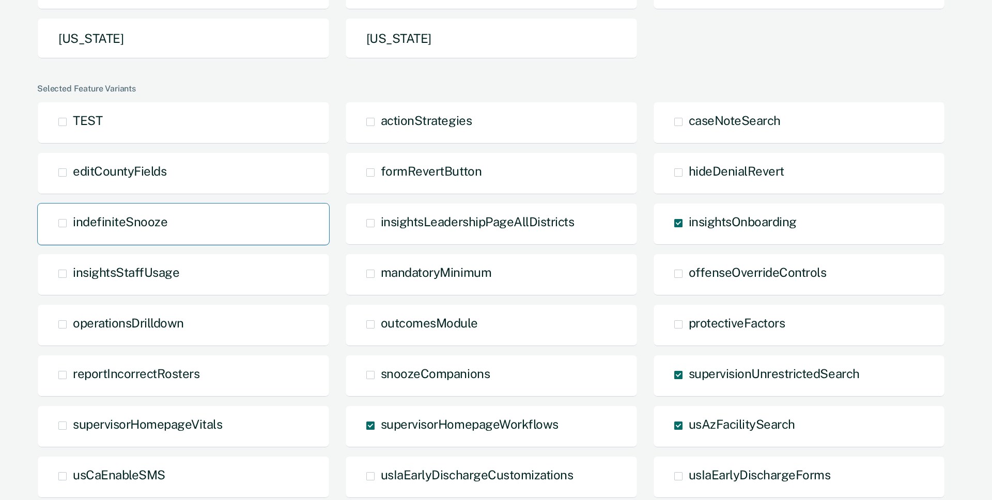
click at [182, 219] on div "indefiniteSnooze" at bounding box center [183, 224] width 292 height 42
click at [62, 222] on span at bounding box center [62, 223] width 8 height 8
click at [73, 231] on input "indefiniteSnooze" at bounding box center [73, 231] width 0 height 0
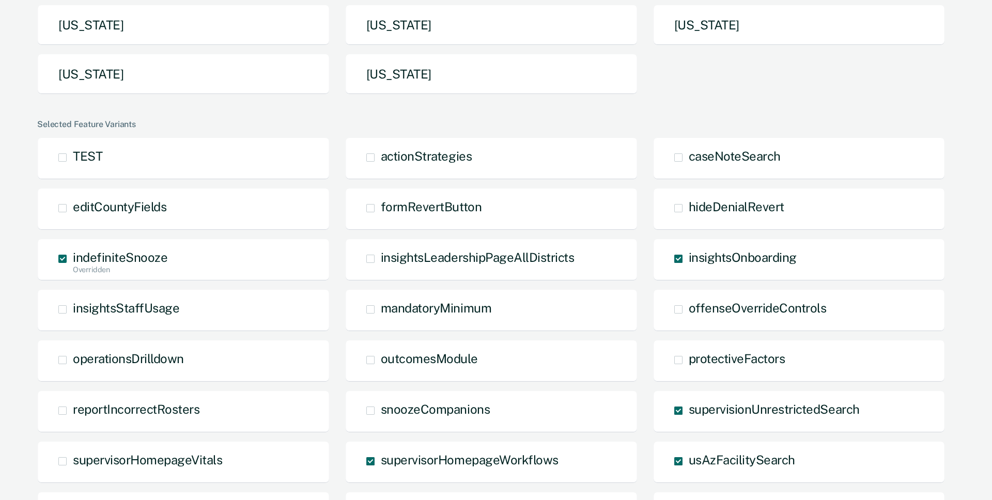
scroll to position [685, 0]
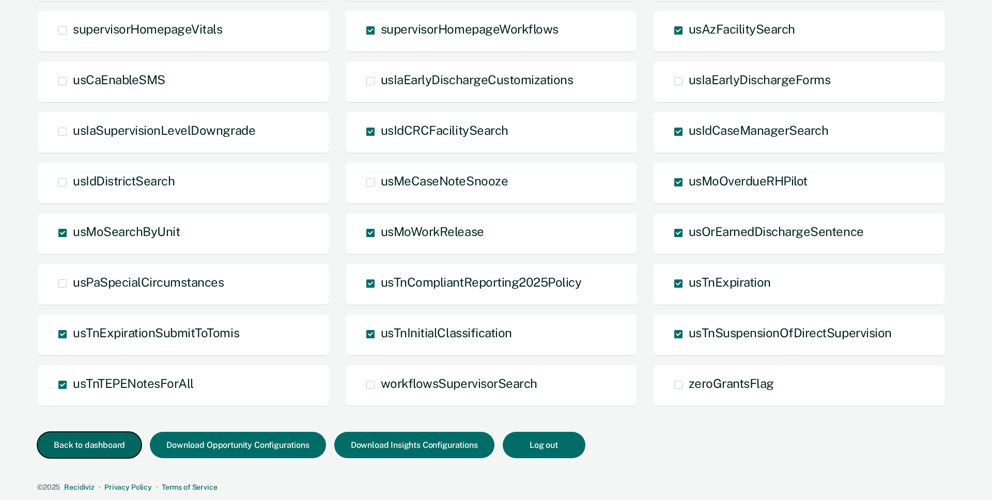
click at [109, 440] on button "Back to dashboard" at bounding box center [89, 445] width 104 height 26
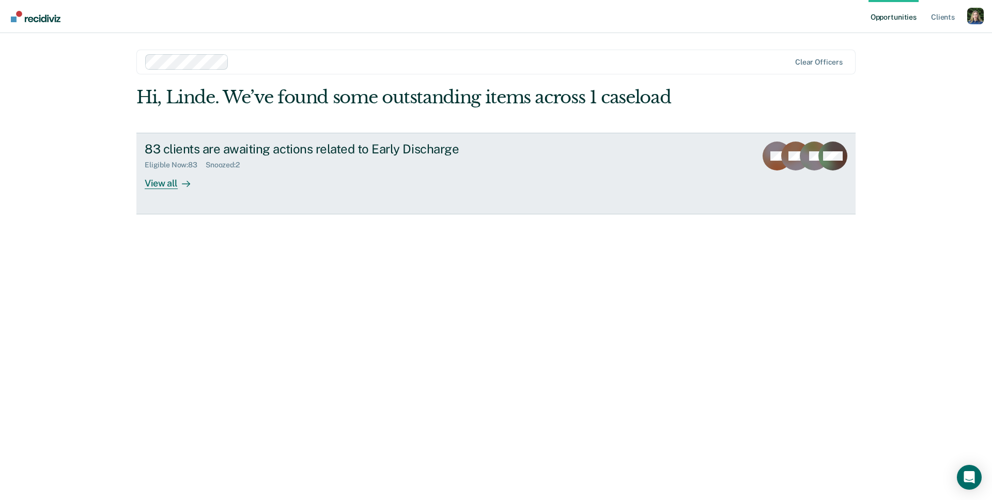
click at [200, 201] on link "83 clients are awaiting actions related to Early Discharge Eligible Now : 83 Sn…" at bounding box center [495, 174] width 719 height 82
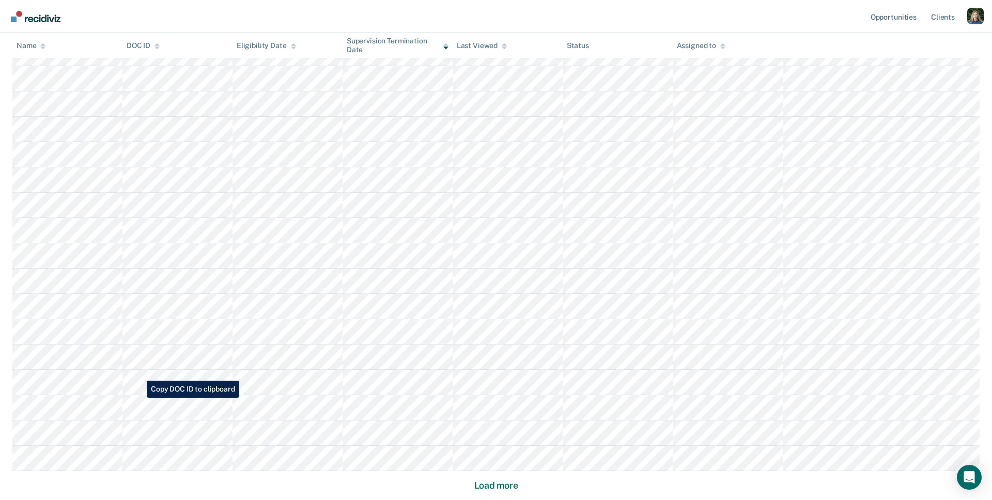
scroll to position [565, 0]
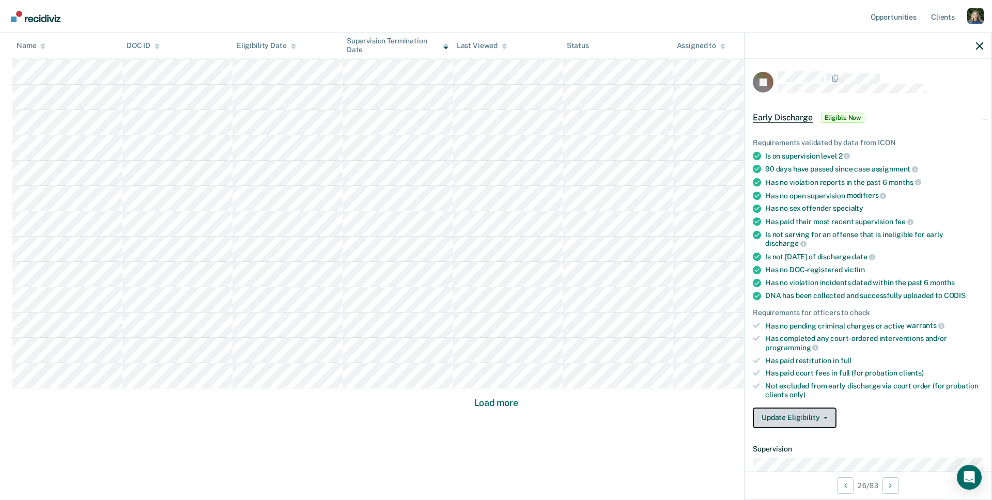
click at [805, 415] on button "Update Eligibility" at bounding box center [794, 417] width 84 height 21
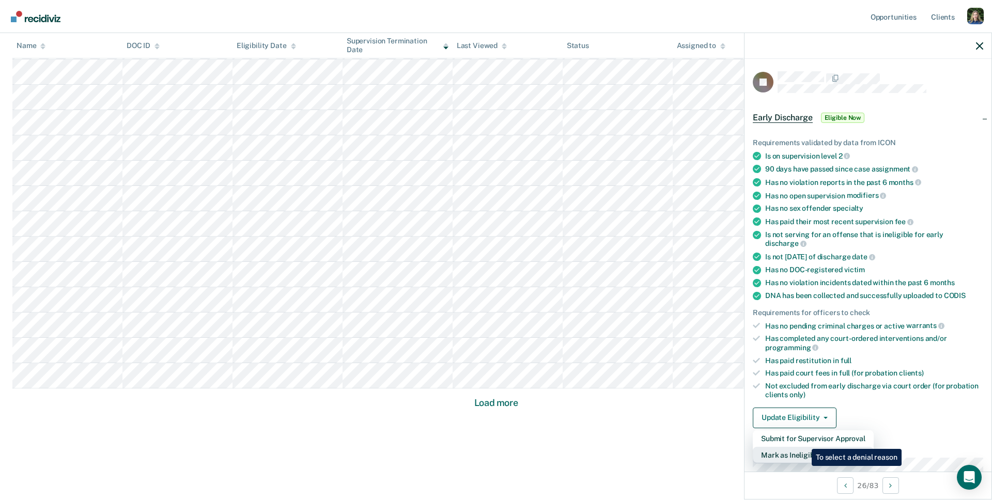
click at [804, 447] on button "Mark as Ineligible" at bounding box center [812, 455] width 121 height 17
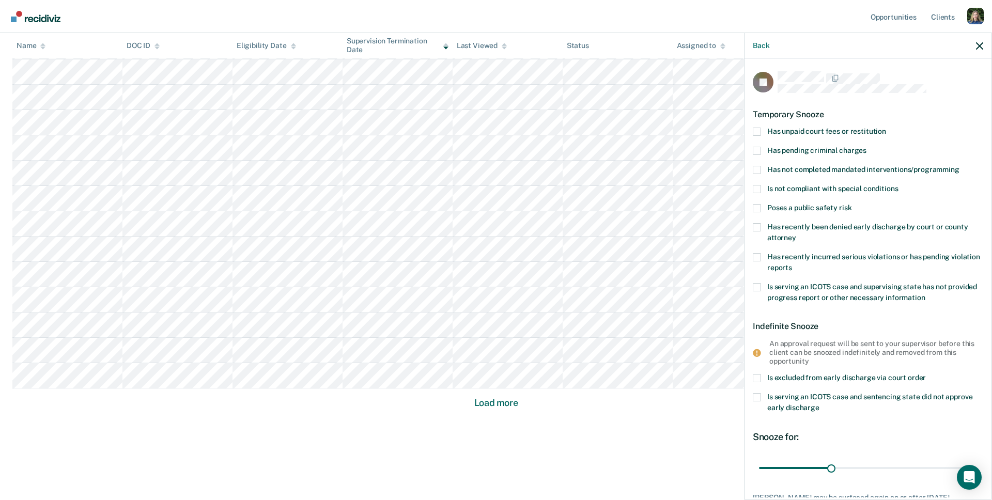
click at [757, 150] on span at bounding box center [756, 151] width 8 height 8
click at [866, 147] on input "Has pending criminal charges" at bounding box center [866, 147] width 0 height 0
drag, startPoint x: 832, startPoint y: 468, endPoint x: 980, endPoint y: 468, distance: 148.2
click at [977, 468] on input "range" at bounding box center [868, 468] width 218 height 18
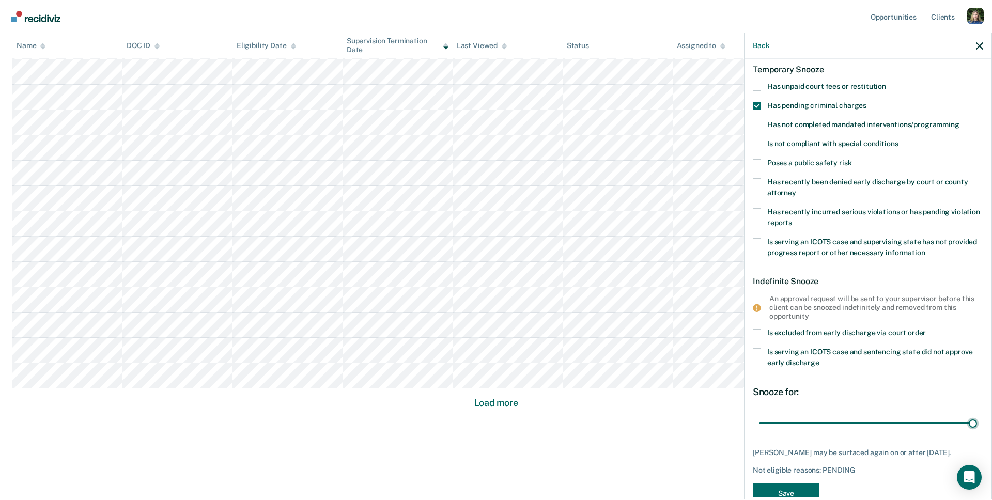
scroll to position [46, 0]
click at [756, 101] on span at bounding box center [756, 104] width 8 height 8
click at [866, 100] on input "Has pending criminal charges" at bounding box center [866, 100] width 0 height 0
click at [756, 120] on span at bounding box center [756, 123] width 8 height 8
click at [959, 119] on input "Has not completed mandated interventions/programming" at bounding box center [959, 119] width 0 height 0
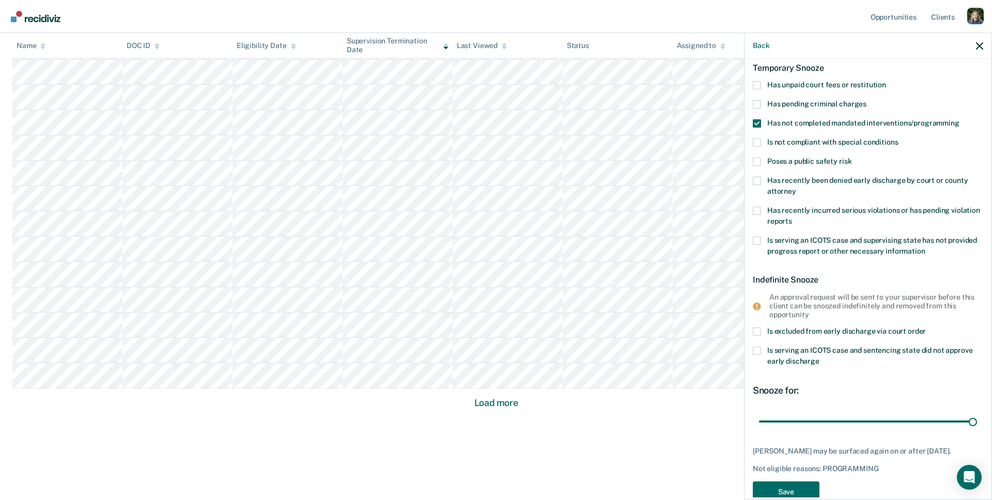
click at [760, 124] on span at bounding box center [756, 123] width 8 height 8
click at [959, 119] on input "Has not completed mandated interventions/programming" at bounding box center [959, 119] width 0 height 0
click at [758, 145] on span at bounding box center [756, 142] width 8 height 8
click at [898, 138] on input "Is not compliant with special conditions" at bounding box center [898, 138] width 0 height 0
click at [757, 140] on span at bounding box center [756, 142] width 8 height 8
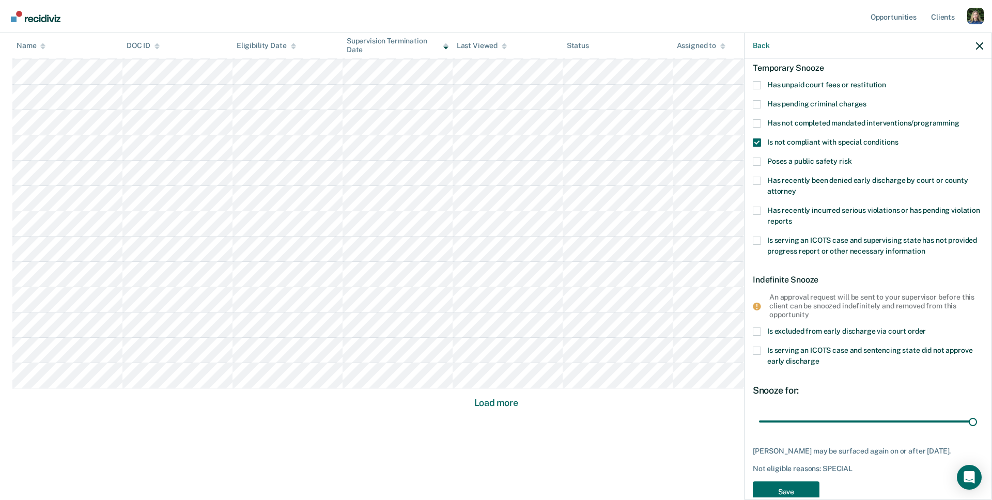
click at [898, 138] on input "Is not compliant with special conditions" at bounding box center [898, 138] width 0 height 0
click at [758, 159] on span at bounding box center [756, 162] width 8 height 8
click at [851, 158] on input "Poses a public safety risk" at bounding box center [851, 158] width 0 height 0
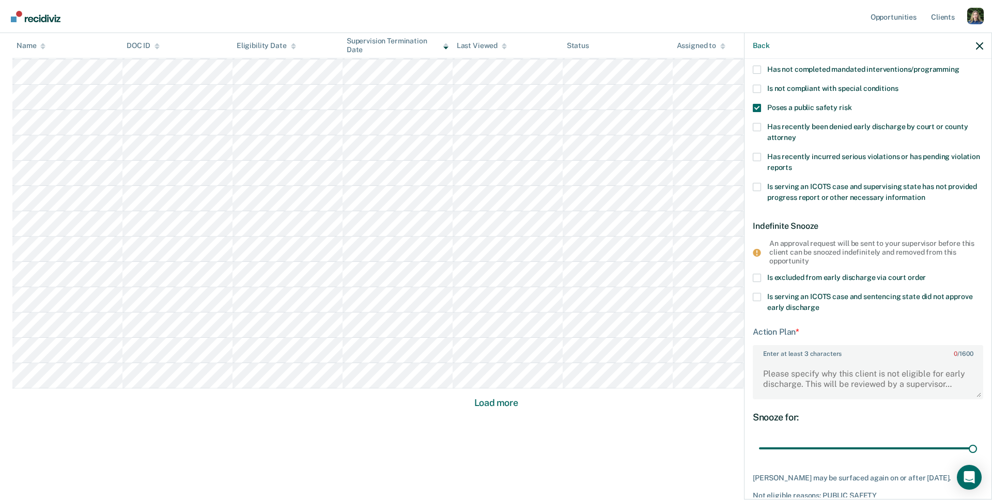
scroll to position [102, 0]
click at [758, 104] on span at bounding box center [756, 106] width 8 height 8
click at [851, 102] on input "Poses a public safety risk" at bounding box center [851, 102] width 0 height 0
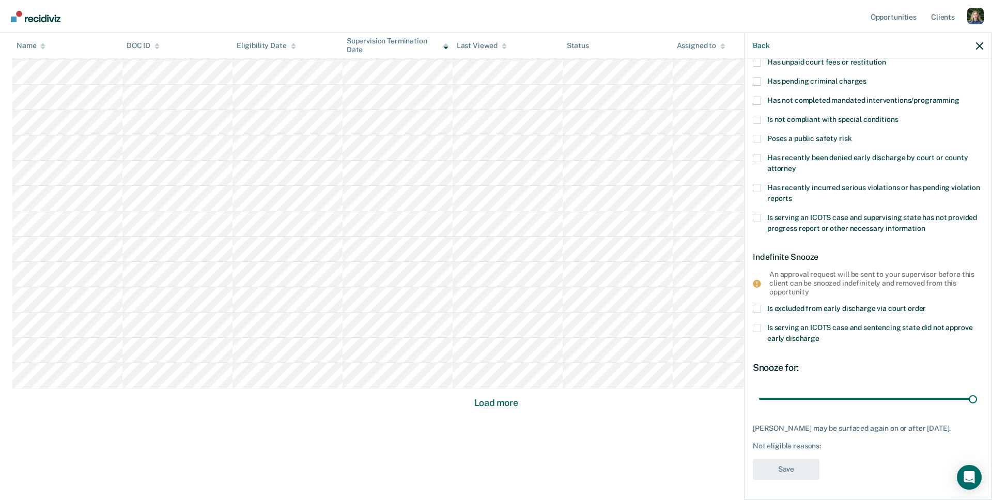
click at [758, 154] on span at bounding box center [756, 158] width 8 height 8
click at [796, 165] on input "Has recently been denied early discharge by court or county attorney" at bounding box center [796, 165] width 0 height 0
drag, startPoint x: 813, startPoint y: 398, endPoint x: 821, endPoint y: 410, distance: 13.5
click at [820, 410] on div "JB Temporary Snooze Has unpaid court fees or restitution Has pending criminal c…" at bounding box center [867, 244] width 230 height 484
click at [757, 158] on span at bounding box center [756, 158] width 8 height 8
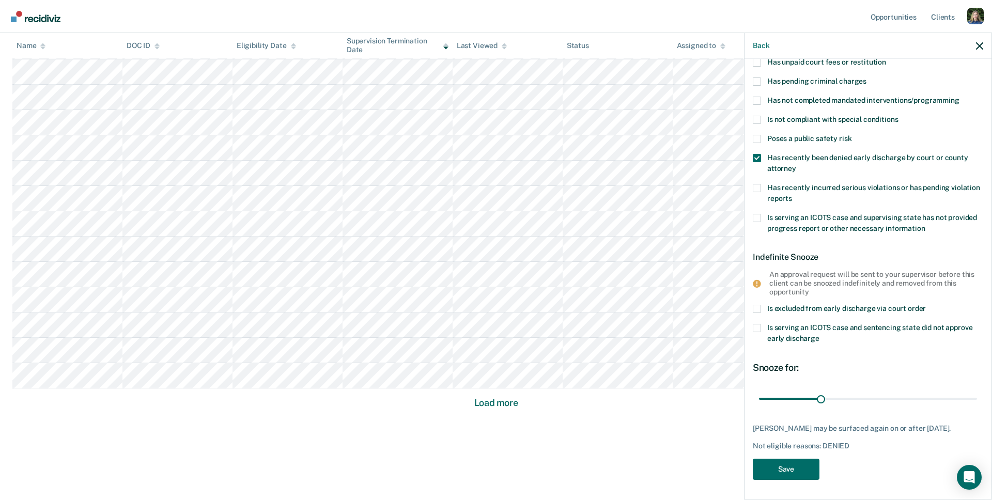
click at [796, 165] on input "Has recently been denied early discharge by court or county attorney" at bounding box center [796, 165] width 0 height 0
click at [757, 158] on span at bounding box center [756, 158] width 8 height 8
click at [796, 165] on input "Has recently been denied early discharge by court or county attorney" at bounding box center [796, 165] width 0 height 0
click at [758, 155] on span at bounding box center [756, 158] width 8 height 8
click at [796, 165] on input "Has recently been denied early discharge by court or county attorney" at bounding box center [796, 165] width 0 height 0
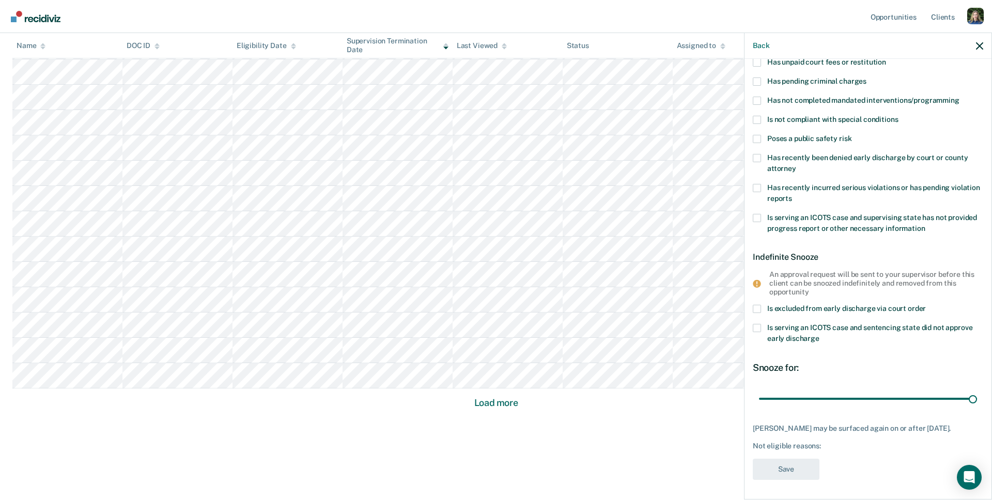
click at [759, 186] on span at bounding box center [756, 188] width 8 height 8
click at [792, 195] on input "Has recently incurred serious violations or has pending violation reports" at bounding box center [792, 195] width 0 height 0
drag, startPoint x: 972, startPoint y: 399, endPoint x: 1007, endPoint y: 395, distance: 35.4
click at [977, 395] on input "range" at bounding box center [868, 398] width 218 height 18
click at [755, 187] on span at bounding box center [756, 188] width 8 height 8
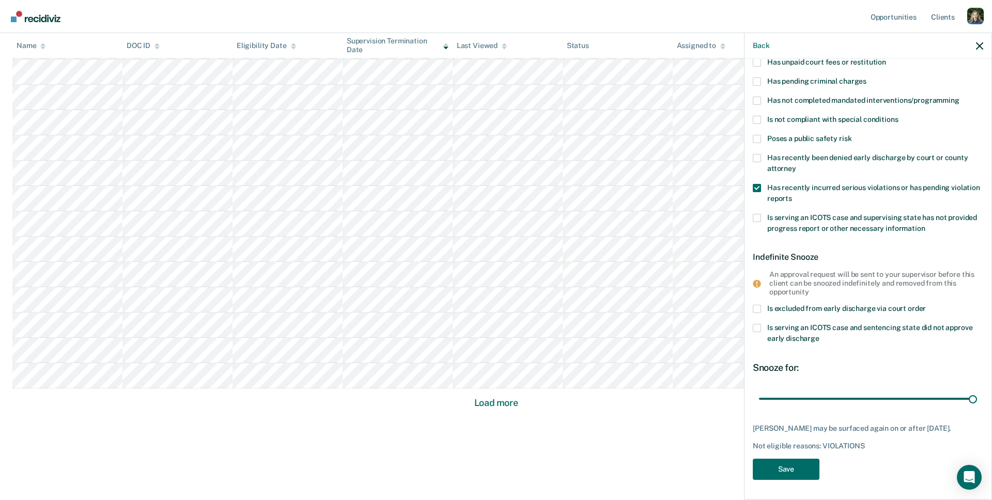
click at [792, 195] on input "Has recently incurred serious violations or has pending violation reports" at bounding box center [792, 195] width 0 height 0
click at [756, 214] on span at bounding box center [756, 218] width 8 height 8
click at [925, 225] on input "Is serving an ICOTS case and supervising state has not provided progress report…" at bounding box center [925, 225] width 0 height 0
drag, startPoint x: 813, startPoint y: 399, endPoint x: 885, endPoint y: 399, distance: 72.3
type input "214"
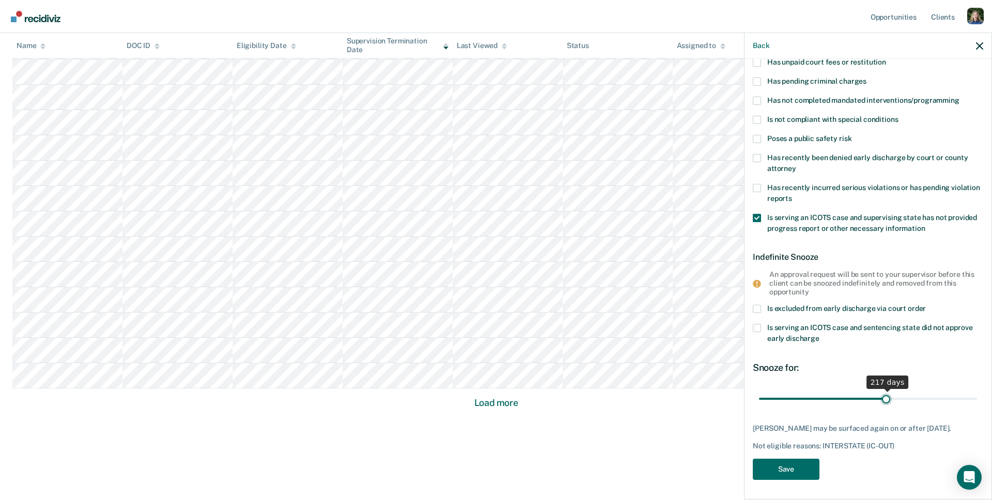
click at [885, 399] on input "range" at bounding box center [868, 398] width 218 height 18
click at [758, 215] on span at bounding box center [756, 218] width 8 height 8
click at [925, 225] on input "Is serving an ICOTS case and supervising state has not provided progress report…" at bounding box center [925, 225] width 0 height 0
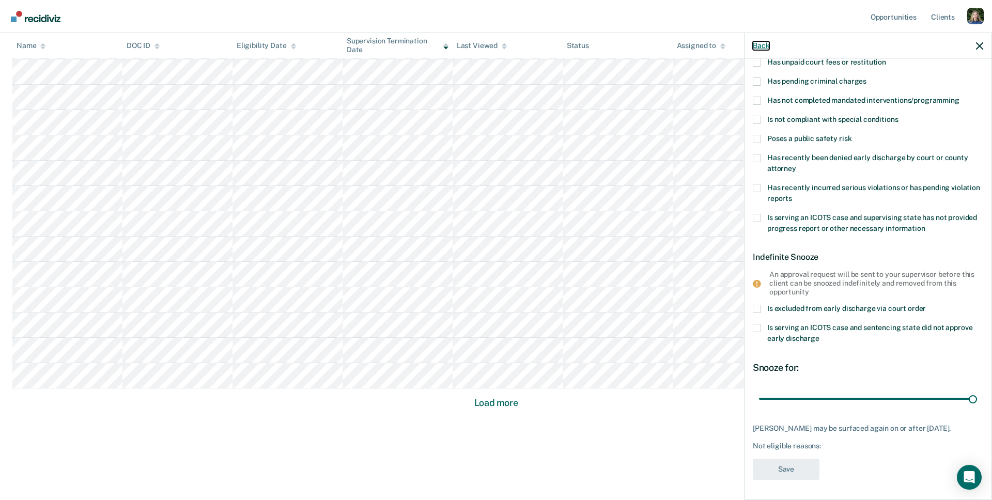
click at [763, 41] on button "Back" at bounding box center [760, 45] width 17 height 9
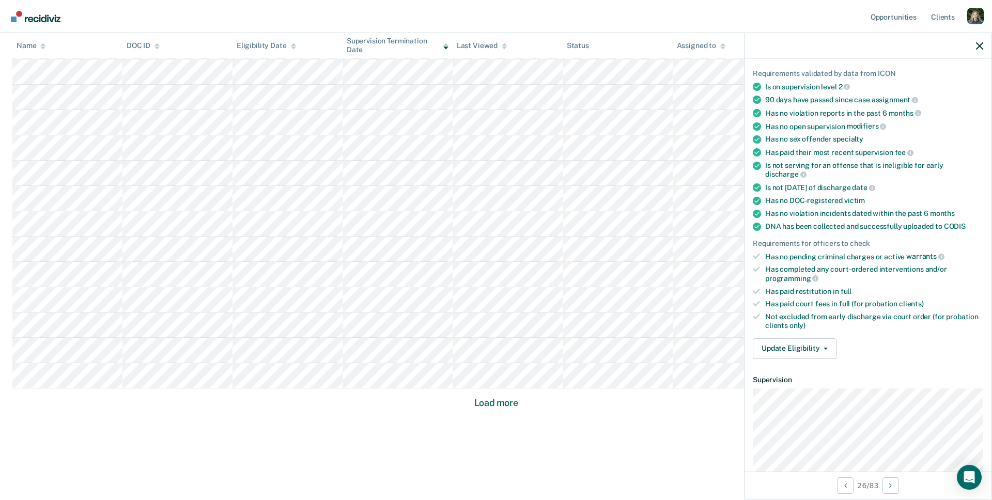
scroll to position [0, 0]
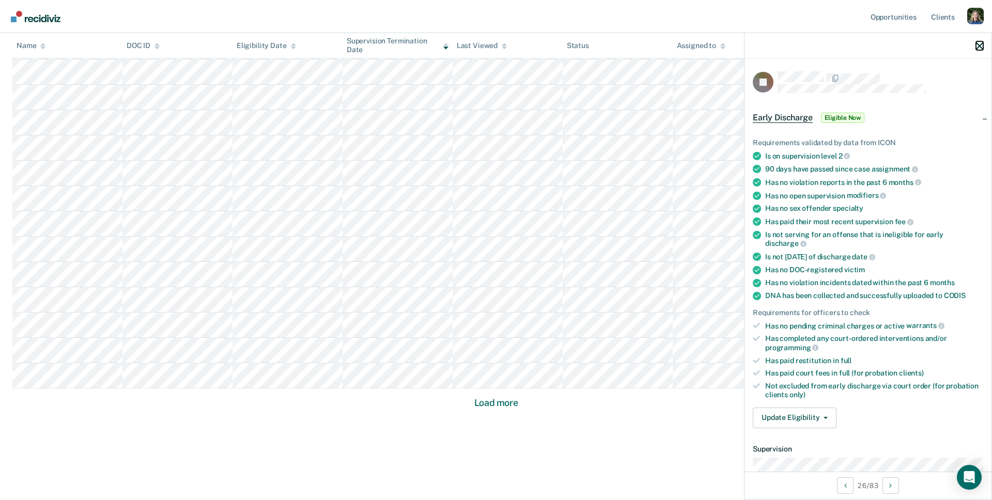
click at [979, 46] on icon "button" at bounding box center [979, 45] width 7 height 7
